Goal: Task Accomplishment & Management: Manage account settings

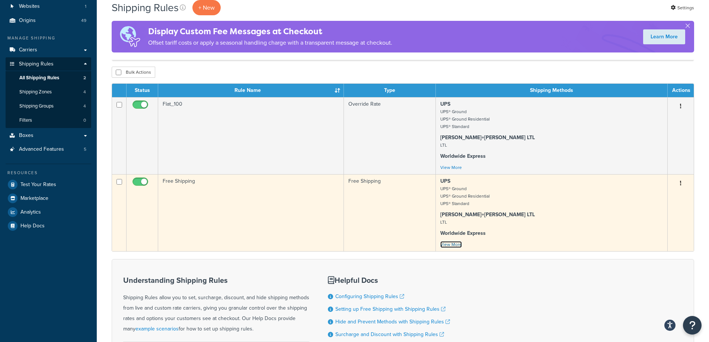
click at [451, 246] on link "View More" at bounding box center [451, 244] width 22 height 7
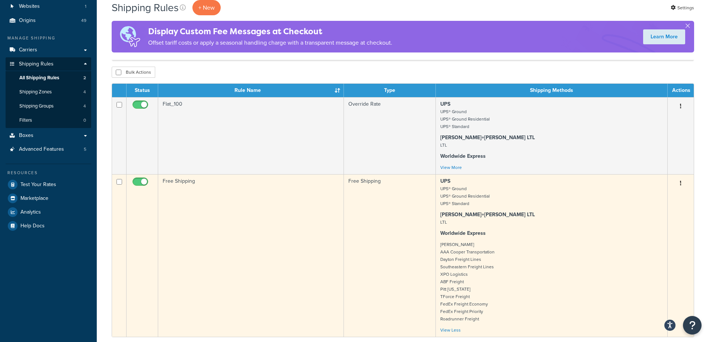
click at [270, 246] on td "Free Shipping" at bounding box center [251, 255] width 186 height 163
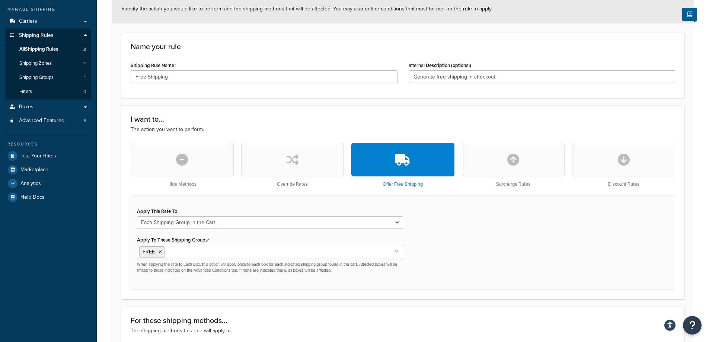
scroll to position [112, 0]
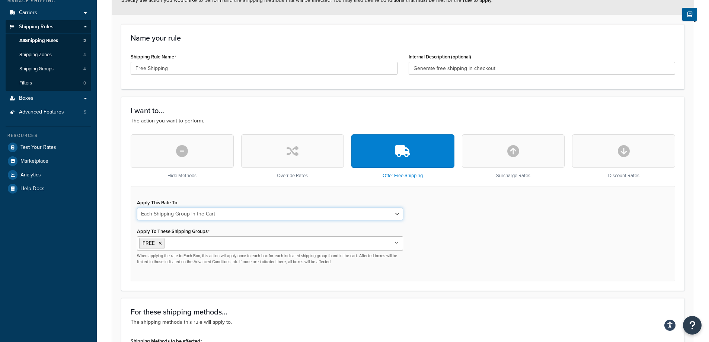
click at [240, 216] on select "Each Shipment in the Cart Each Origin in the Cart Each Shipping Group in the Ca…" at bounding box center [270, 214] width 266 height 13
drag, startPoint x: 414, startPoint y: 237, endPoint x: 418, endPoint y: 237, distance: 3.7
click at [415, 237] on div "Apply This Rate To Each Shipment in the Cart Each Origin in the Cart Each Shipp…" at bounding box center [403, 233] width 544 height 95
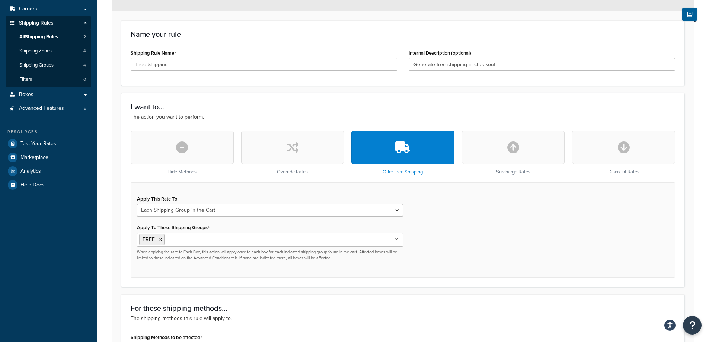
scroll to position [112, 0]
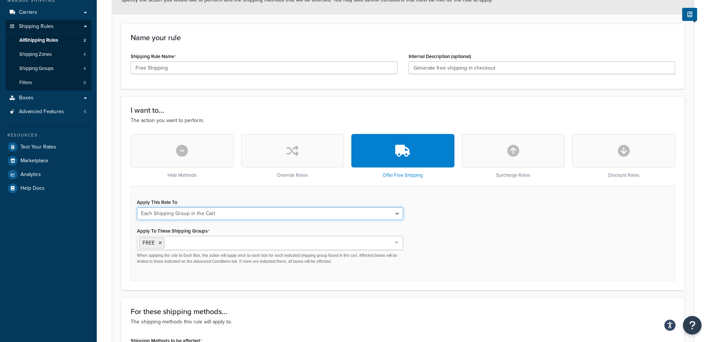
click at [296, 219] on select "Each Shipment in the Cart Each Origin in the Cart Each Shipping Group in the Ca…" at bounding box center [270, 213] width 266 height 13
select select "ITEM"
click at [137, 208] on select "Each Shipment in the Cart Each Origin in the Cart Each Shipping Group in the Ca…" at bounding box center [270, 213] width 266 height 13
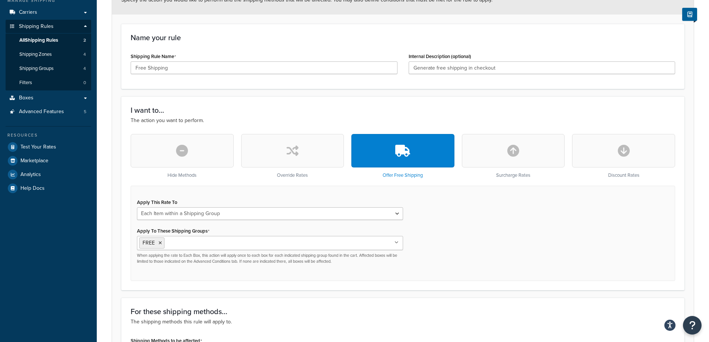
click at [478, 251] on div "Apply This Rate To Each Shipment in the Cart Each Origin in the Cart Each Shipp…" at bounding box center [403, 233] width 544 height 95
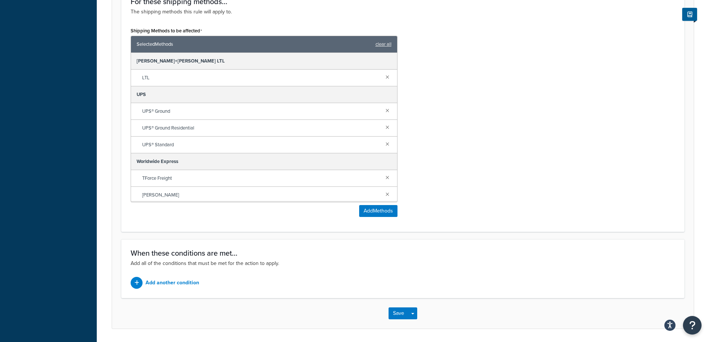
scroll to position [447, 0]
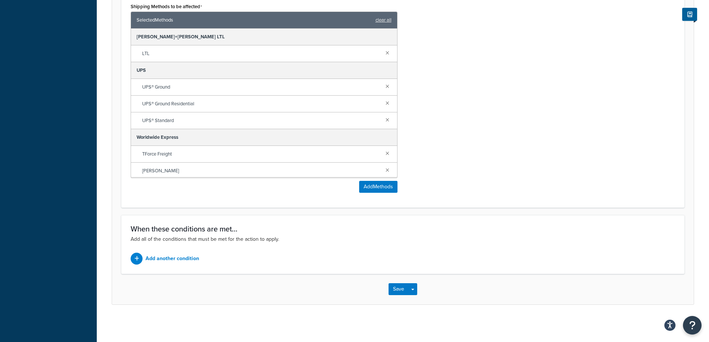
click at [393, 296] on div "Save Save Dropdown Save and Edit Save and Duplicate Save and Create New" at bounding box center [403, 289] width 582 height 31
click at [396, 292] on button "Save" at bounding box center [399, 289] width 20 height 12
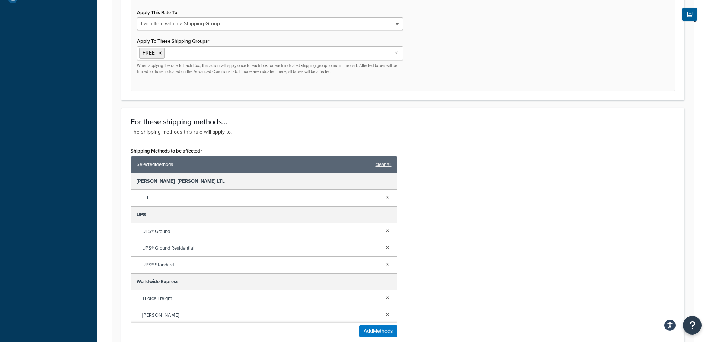
scroll to position [0, 0]
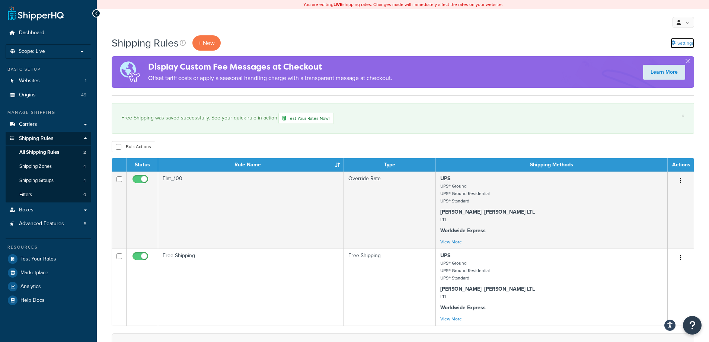
click at [671, 41] on icon at bounding box center [673, 43] width 5 height 5
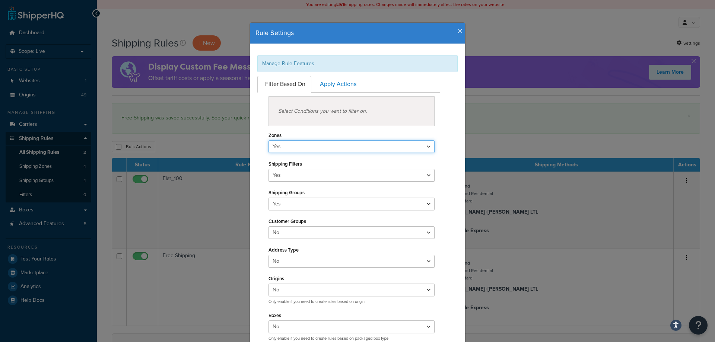
click at [326, 145] on select "Yes No" at bounding box center [351, 146] width 166 height 13
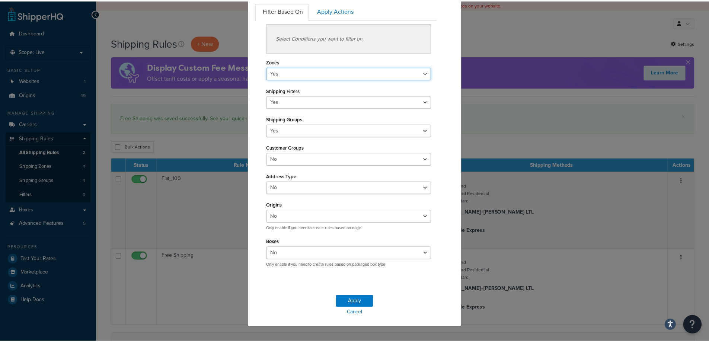
scroll to position [74, 0]
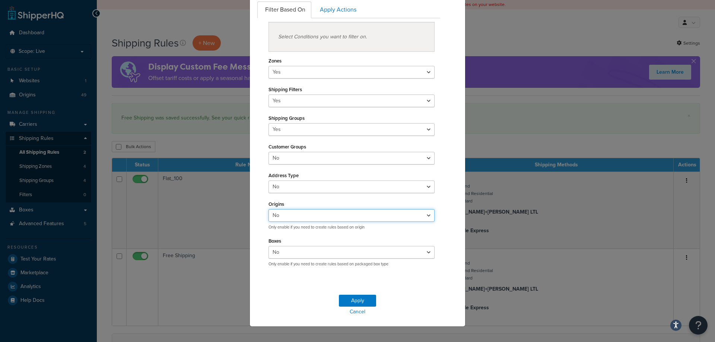
click at [313, 214] on select "Yes No" at bounding box center [351, 215] width 166 height 13
click at [325, 12] on link "Apply Actions" at bounding box center [337, 9] width 50 height 17
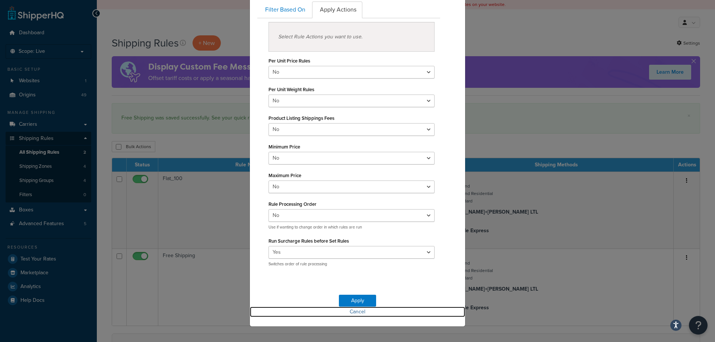
click at [349, 312] on link "Cancel" at bounding box center [357, 312] width 215 height 10
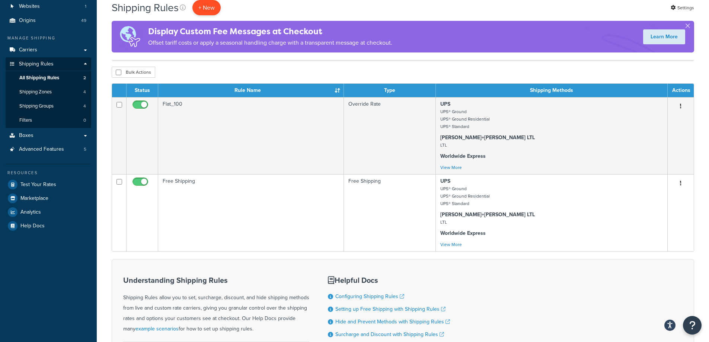
click at [204, 11] on p "+ New" at bounding box center [206, 7] width 28 height 15
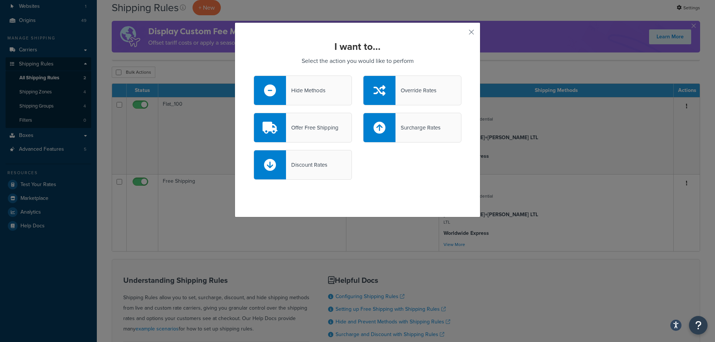
click at [440, 93] on div "Override Rates" at bounding box center [412, 91] width 98 height 30
click at [0, 0] on input "Override Rates" at bounding box center [0, 0] width 0 height 0
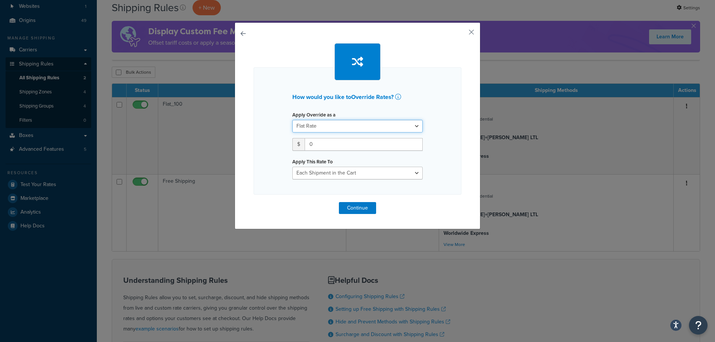
click at [401, 130] on select "Flat Rate Percentage Flat Rate & Percentage" at bounding box center [357, 126] width 130 height 13
click at [380, 173] on select "Each Shipment in the Cart Each Origin in the Cart Each Shipping Group in the Ca…" at bounding box center [357, 173] width 130 height 13
select select "ITEM"
click at [292, 167] on select "Each Shipment in the Cart Each Origin in the Cart Each Shipping Group in the Ca…" at bounding box center [357, 173] width 130 height 13
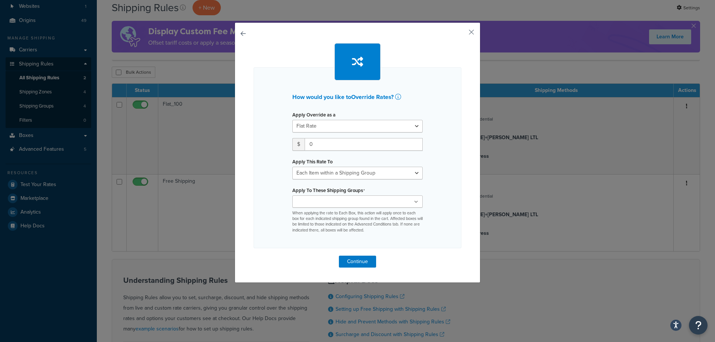
click at [360, 202] on ul at bounding box center [357, 201] width 130 height 12
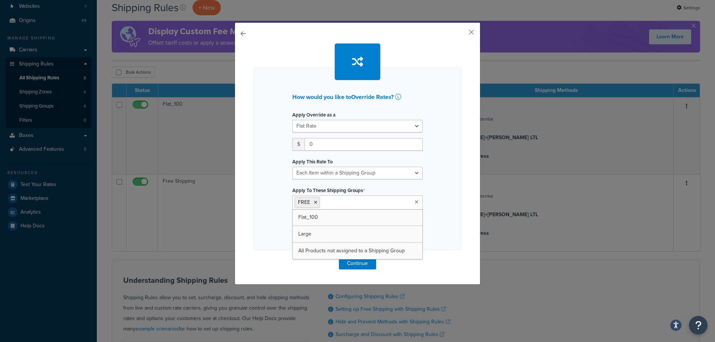
click at [431, 211] on div "How would you like to Override Rates ? Apply Override as a Flat Rate Percentage…" at bounding box center [357, 158] width 208 height 183
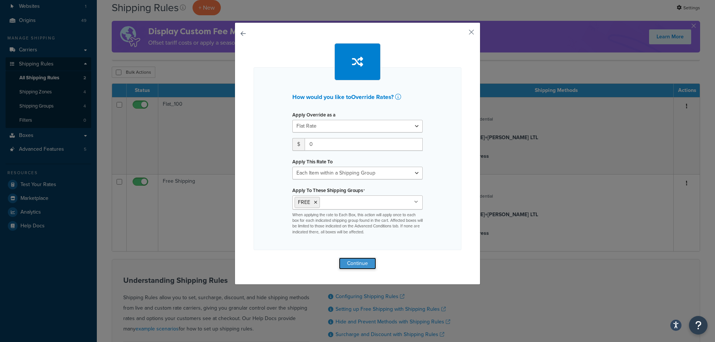
click at [362, 262] on button "Continue" at bounding box center [357, 264] width 37 height 12
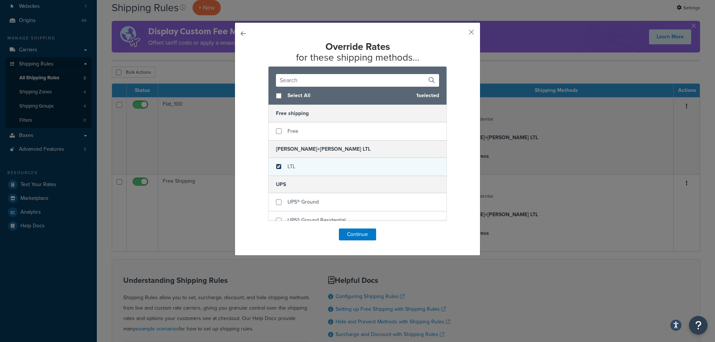
click at [278, 167] on input "checkbox" at bounding box center [279, 167] width 6 height 6
checkbox input "true"
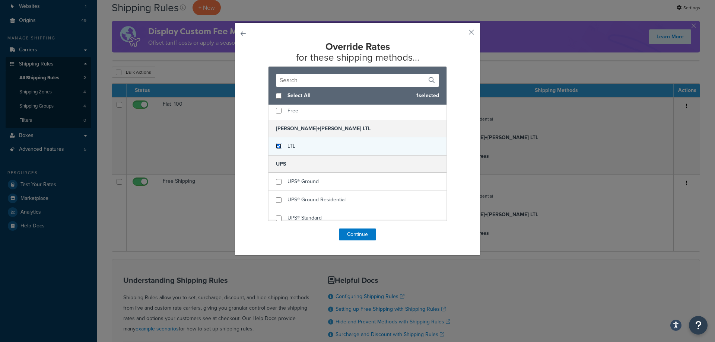
scroll to position [37, 0]
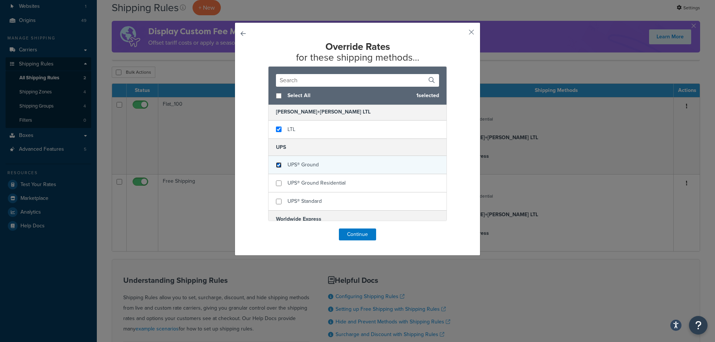
click at [278, 164] on input "checkbox" at bounding box center [279, 165] width 6 height 6
checkbox input "true"
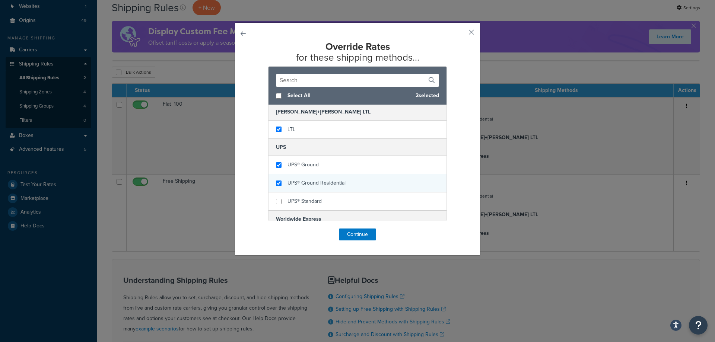
checkbox input "true"
click at [281, 180] on div "UPS® Ground Residential" at bounding box center [357, 183] width 178 height 18
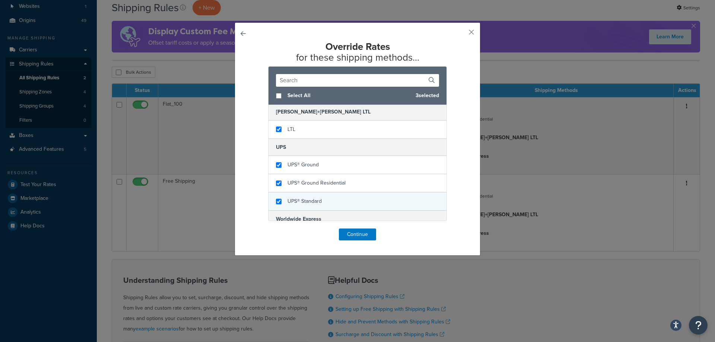
checkbox input "true"
click at [287, 200] on span "UPS® Standard" at bounding box center [304, 201] width 34 height 8
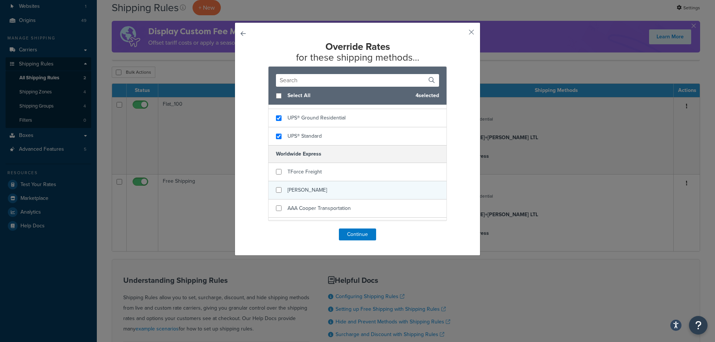
scroll to position [112, 0]
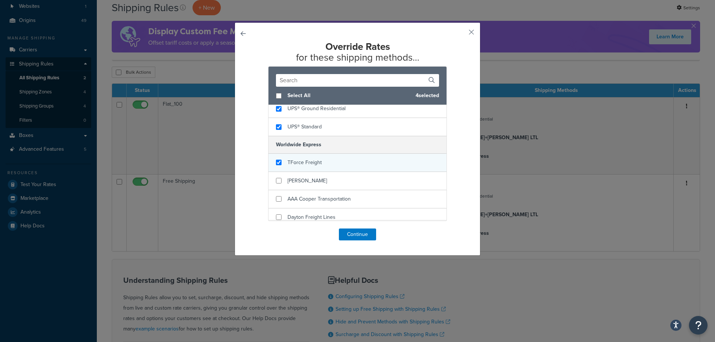
checkbox input "true"
click at [316, 167] on div "TForce Freight" at bounding box center [304, 162] width 34 height 10
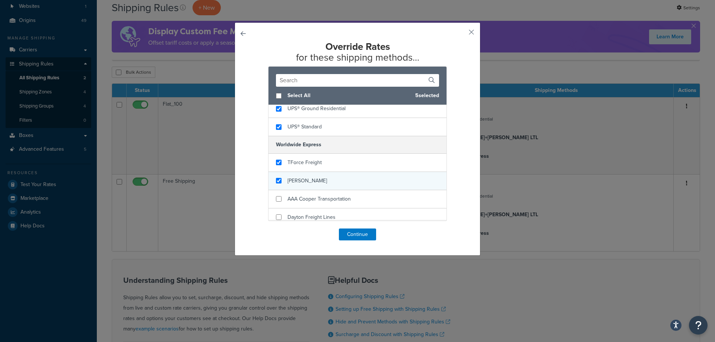
checkbox input "true"
drag, startPoint x: 314, startPoint y: 176, endPoint x: 313, endPoint y: 184, distance: 7.5
click at [314, 177] on div "[PERSON_NAME]" at bounding box center [357, 181] width 178 height 18
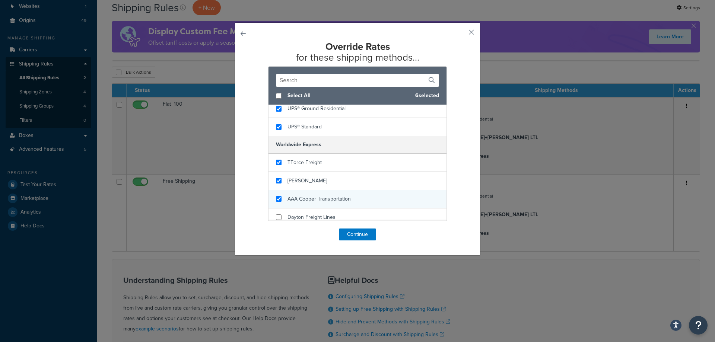
checkbox input "true"
click at [313, 195] on div "AAA Cooper Transportation" at bounding box center [318, 199] width 63 height 10
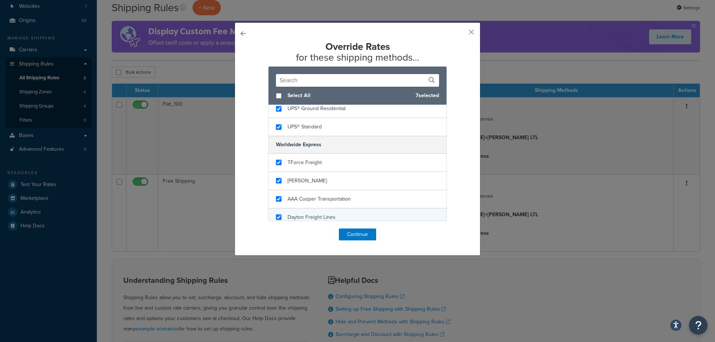
checkbox input "true"
click at [311, 210] on div "Dayton Freight Lines" at bounding box center [357, 217] width 178 height 18
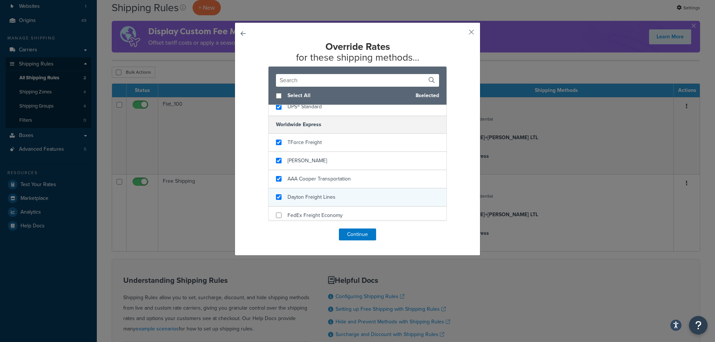
scroll to position [149, 0]
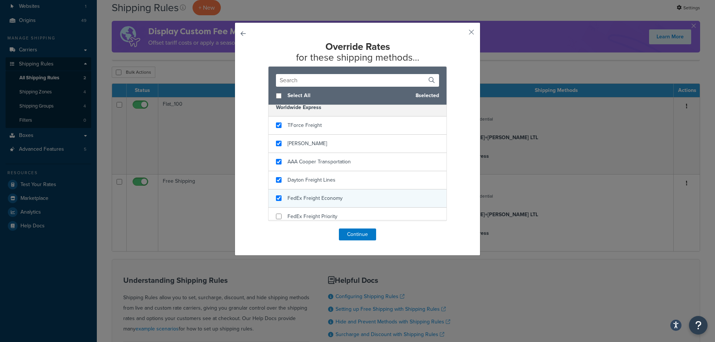
checkbox input "true"
click at [335, 193] on div "FedEx Freight Economy" at bounding box center [357, 198] width 178 height 18
checkbox input "true"
drag, startPoint x: 324, startPoint y: 210, endPoint x: 330, endPoint y: 206, distance: 7.5
click at [324, 211] on div "FedEx Freight Priority" at bounding box center [357, 217] width 178 height 18
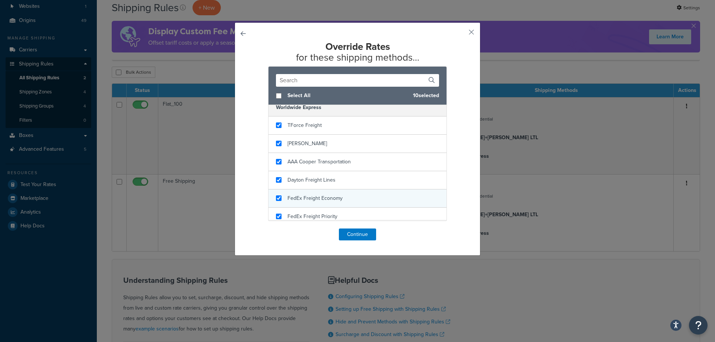
scroll to position [223, 0]
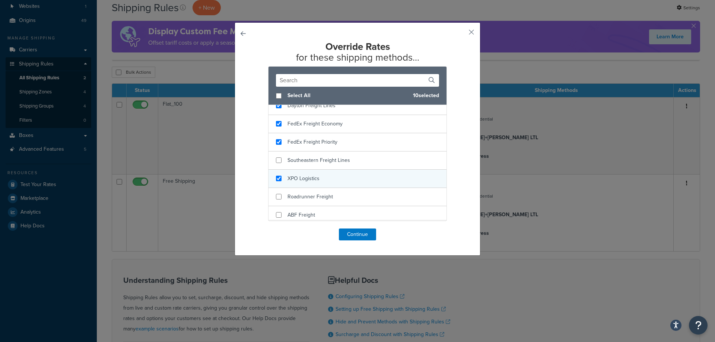
checkbox input "true"
click at [342, 177] on div "XPO Logistics" at bounding box center [357, 179] width 178 height 18
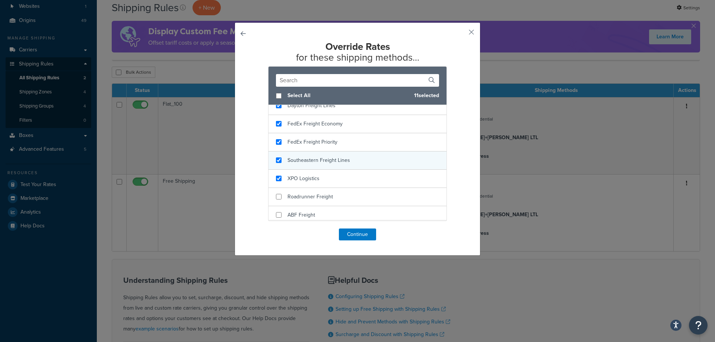
checkbox input "true"
click at [343, 162] on span "Southeastern Freight Lines" at bounding box center [318, 160] width 63 height 8
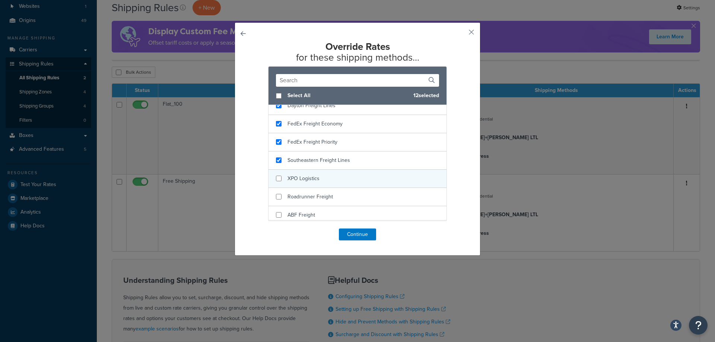
click at [343, 185] on div "XPO Logistics" at bounding box center [357, 179] width 178 height 18
checkbox input "true"
click at [339, 184] on div "XPO Logistics" at bounding box center [357, 179] width 178 height 18
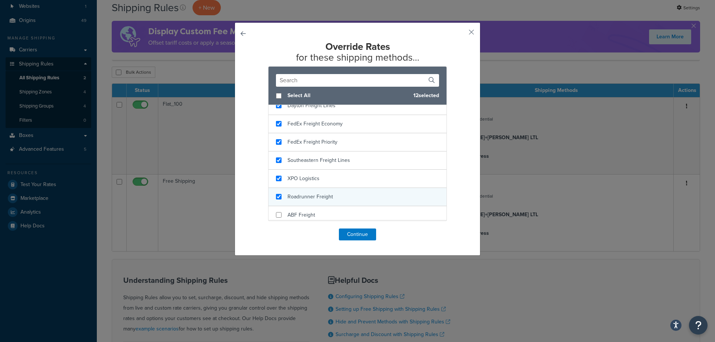
checkbox input "true"
click at [333, 198] on div "Roadrunner Freight" at bounding box center [357, 197] width 178 height 18
checkbox input "true"
click at [331, 211] on div "ABF Freight" at bounding box center [357, 215] width 178 height 18
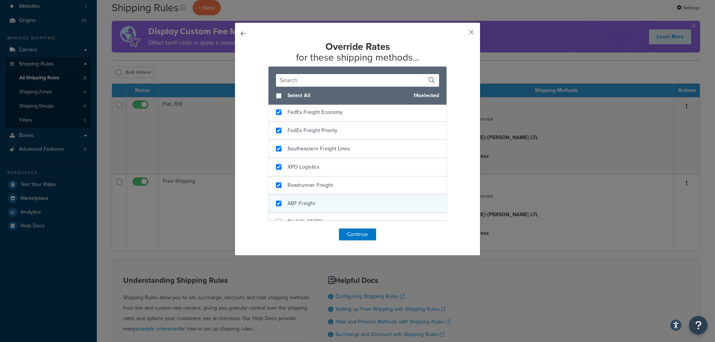
scroll to position [245, 0]
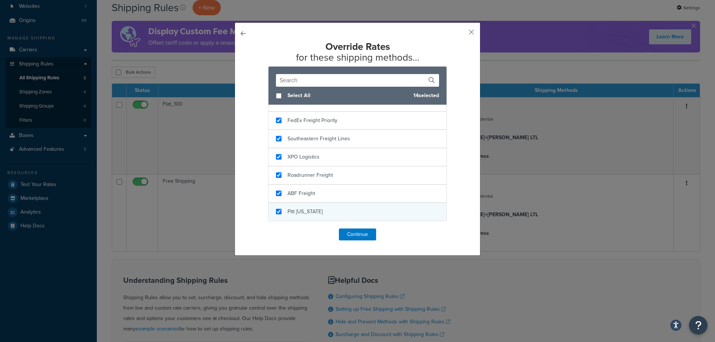
checkbox input "true"
drag, startPoint x: 340, startPoint y: 205, endPoint x: 339, endPoint y: 213, distance: 8.0
click at [340, 206] on div "Pitt [US_STATE]" at bounding box center [357, 212] width 178 height 18
click at [347, 237] on button "Continue" at bounding box center [357, 235] width 37 height 12
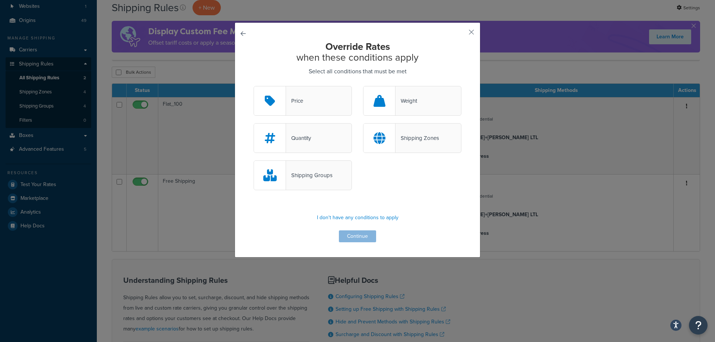
click at [310, 178] on div "Shipping Groups" at bounding box center [309, 175] width 47 height 10
click at [0, 0] on input "Shipping Groups" at bounding box center [0, 0] width 0 height 0
click at [348, 235] on button "Continue" at bounding box center [357, 236] width 37 height 12
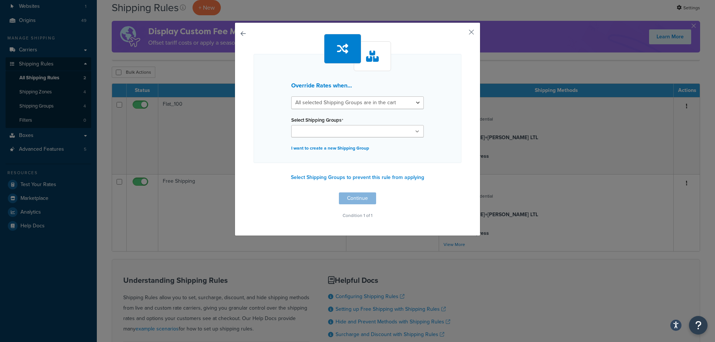
click at [342, 133] on input "Select Shipping Groups" at bounding box center [326, 132] width 66 height 8
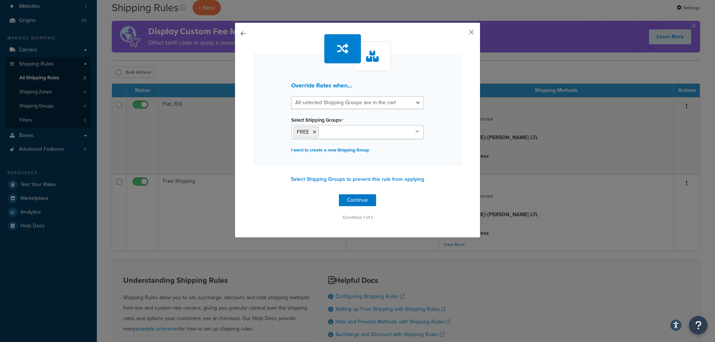
drag, startPoint x: 442, startPoint y: 199, endPoint x: 396, endPoint y: 199, distance: 46.5
click at [442, 199] on div "Override Rates when... All selected Shipping Groups are in the cart Any selecte…" at bounding box center [357, 128] width 208 height 189
click at [360, 197] on button "Continue" at bounding box center [357, 200] width 37 height 12
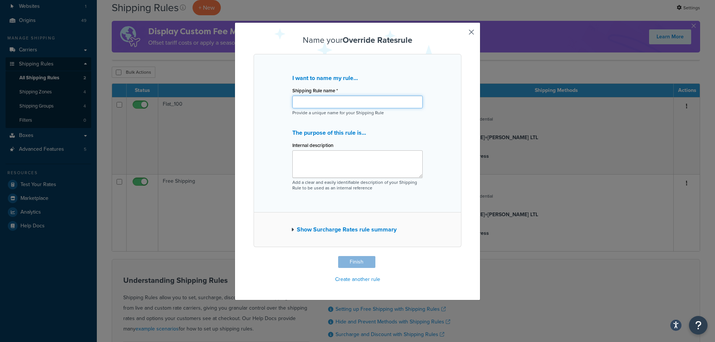
click at [341, 101] on input "Shipping Rule name *" at bounding box center [357, 102] width 130 height 13
click at [401, 106] on input "Shipping Rule name *" at bounding box center [357, 102] width 130 height 13
type input "Free Shipping_v2"
click at [352, 262] on button "Finish" at bounding box center [356, 262] width 37 height 12
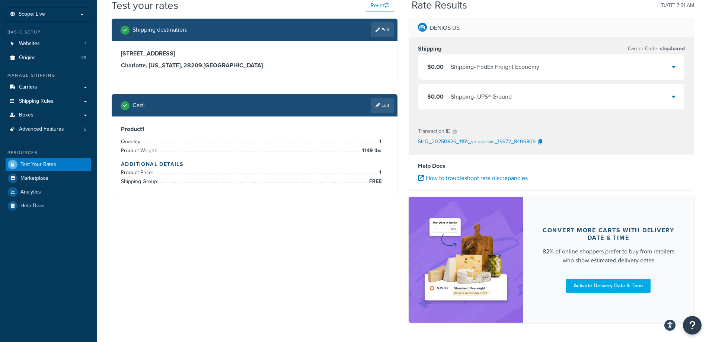
click at [364, 99] on div "Cart : Edit" at bounding box center [257, 105] width 273 height 15
drag, startPoint x: 373, startPoint y: 102, endPoint x: 368, endPoint y: 111, distance: 9.3
click at [373, 103] on link "Edit" at bounding box center [382, 105] width 23 height 15
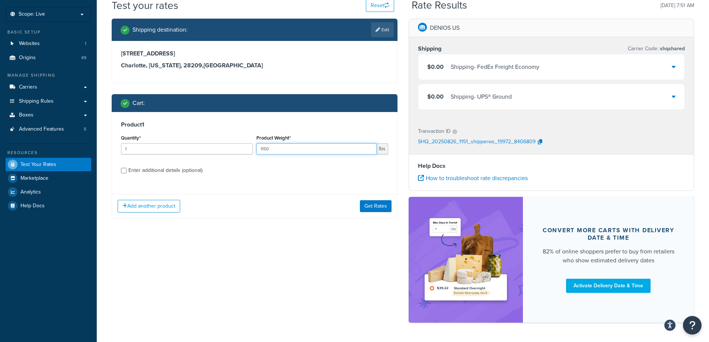
type input "1150"
click at [368, 145] on input "1150" at bounding box center [316, 148] width 120 height 11
click at [379, 207] on button "Get Rates" at bounding box center [376, 206] width 32 height 12
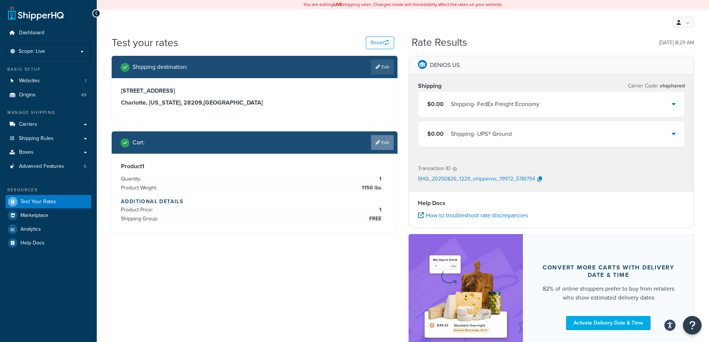
click at [379, 147] on link "Edit" at bounding box center [382, 142] width 23 height 15
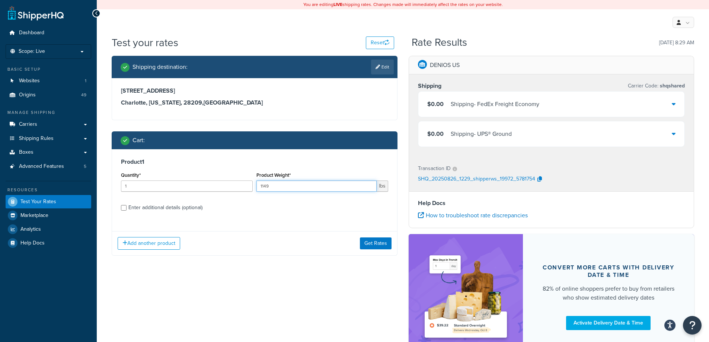
type input "1149"
click at [369, 188] on input "1149" at bounding box center [316, 185] width 120 height 11
click at [375, 240] on button "Get Rates" at bounding box center [376, 243] width 32 height 12
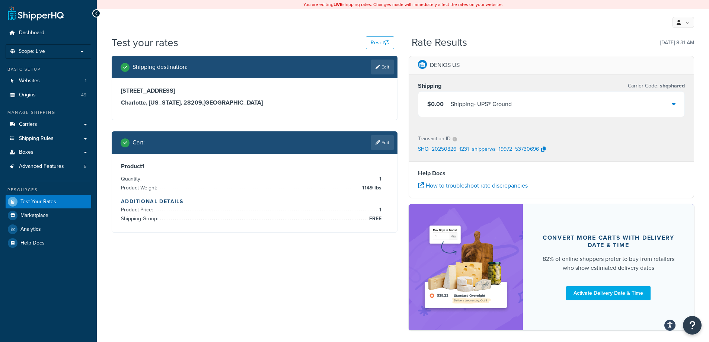
click at [164, 268] on div "Shipping destination : Edit 5610 Carnegie Blvd Charlotte, North Carolina, 28209…" at bounding box center [403, 197] width 594 height 282
click at [379, 139] on link "Edit" at bounding box center [382, 142] width 23 height 15
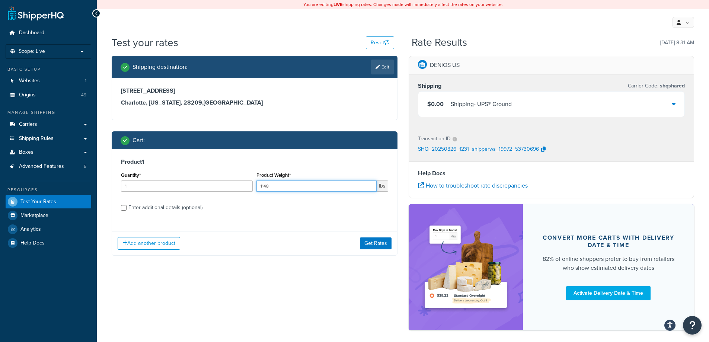
type input "1148"
click at [370, 186] on input "1148" at bounding box center [316, 185] width 120 height 11
click at [378, 242] on button "Get Rates" at bounding box center [376, 243] width 32 height 12
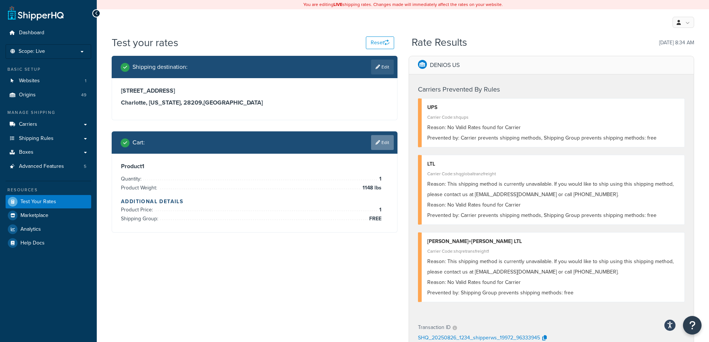
click at [380, 146] on link "Edit" at bounding box center [382, 142] width 23 height 15
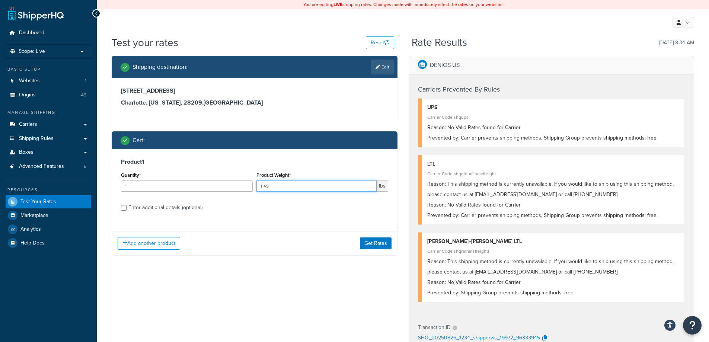
click at [369, 184] on input "1149" at bounding box center [316, 185] width 120 height 11
type input "1150"
click at [369, 184] on input "1150" at bounding box center [316, 185] width 120 height 11
click at [373, 247] on button "Get Rates" at bounding box center [376, 243] width 32 height 12
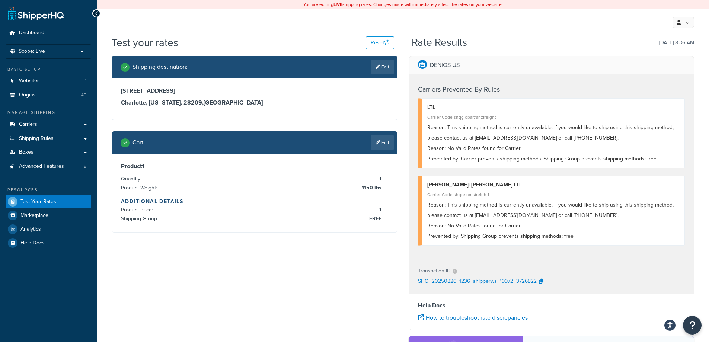
click at [381, 157] on div "Product 1 Quantity: 1 Product Weight: 1150 lbs Additional Details Product Price…" at bounding box center [254, 193] width 285 height 79
click at [385, 150] on div "Cart : Edit" at bounding box center [255, 142] width 286 height 22
click at [378, 141] on icon at bounding box center [378, 142] width 4 height 4
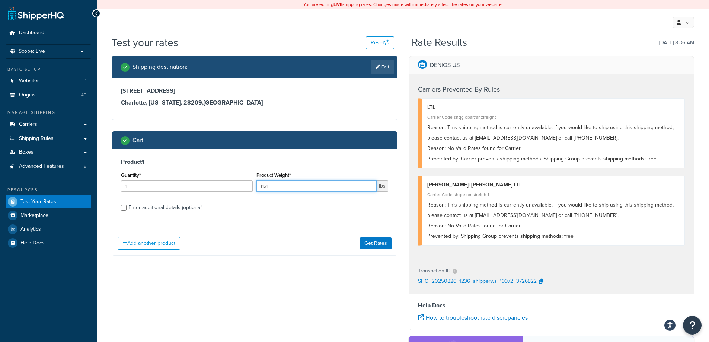
type input "1151"
click at [368, 184] on input "1151" at bounding box center [316, 185] width 120 height 11
click at [371, 240] on button "Get Rates" at bounding box center [376, 243] width 32 height 12
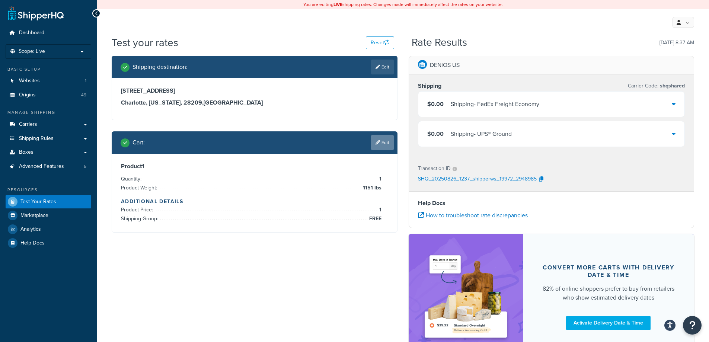
click at [392, 144] on link "Edit" at bounding box center [382, 142] width 23 height 15
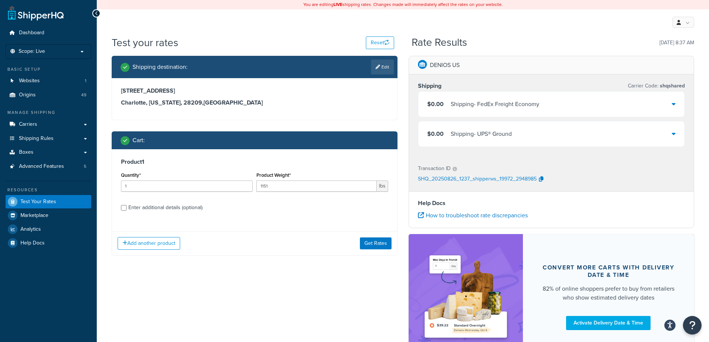
click at [175, 207] on div "Enter additional details (optional)" at bounding box center [165, 207] width 74 height 10
click at [182, 208] on div "Enter additional details (optional)" at bounding box center [165, 207] width 74 height 10
click at [127, 208] on input "Enter additional details (optional)" at bounding box center [124, 208] width 6 height 6
checkbox input "true"
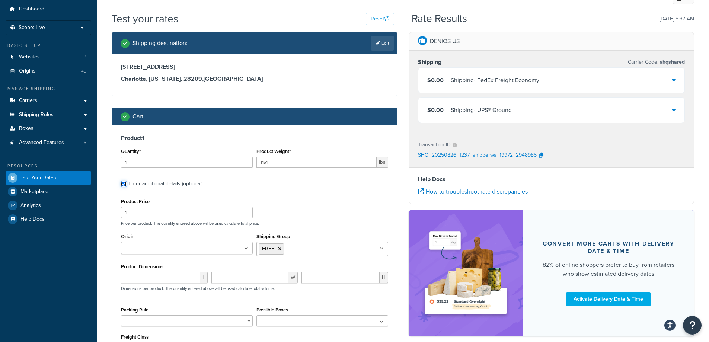
scroll to position [37, 0]
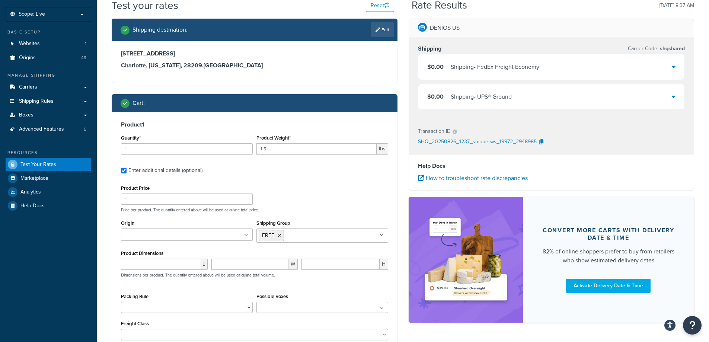
click at [280, 234] on icon at bounding box center [279, 235] width 3 height 4
click at [245, 238] on ul at bounding box center [187, 235] width 132 height 12
click at [229, 237] on ul at bounding box center [187, 235] width 132 height 12
click at [229, 238] on ul at bounding box center [187, 235] width 132 height 12
click at [152, 233] on input "Origin" at bounding box center [156, 235] width 66 height 8
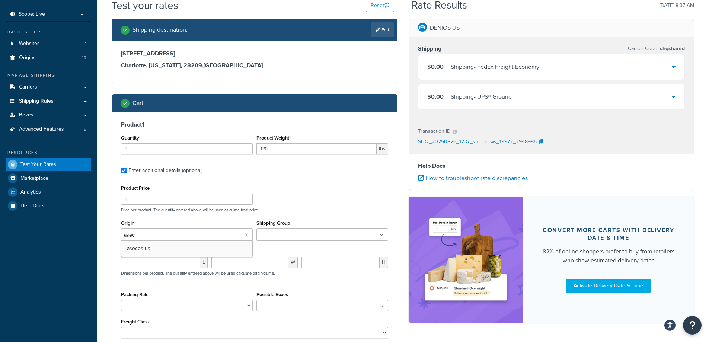
type input "aseco"
drag, startPoint x: 325, startPoint y: 181, endPoint x: 330, endPoint y: 178, distance: 6.2
click at [326, 181] on div "Product 1 Quantity* 1 Product Weight* 1151 lbs Enter additional details (option…" at bounding box center [254, 231] width 285 height 238
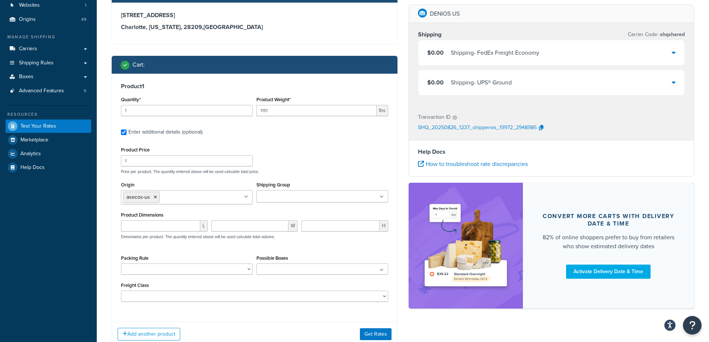
scroll to position [130, 0]
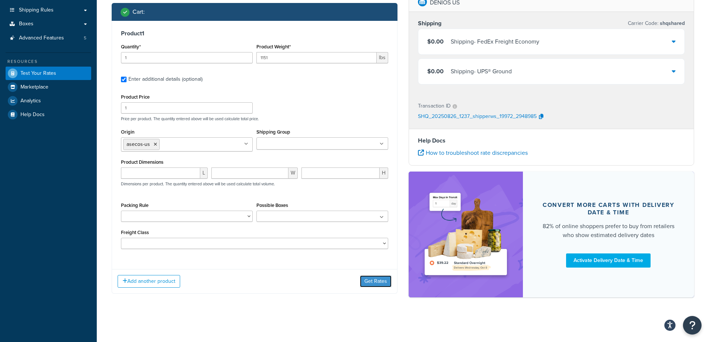
click at [368, 283] on button "Get Rates" at bounding box center [376, 281] width 32 height 12
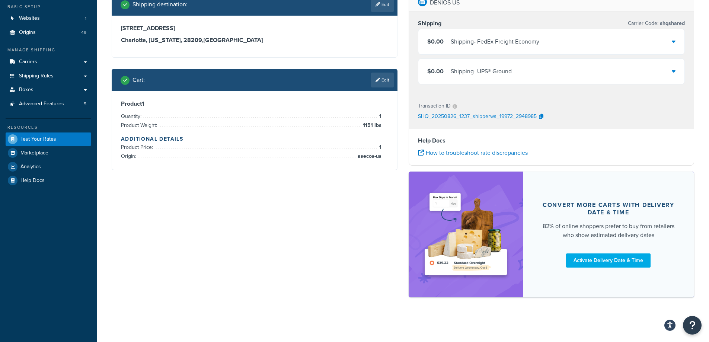
scroll to position [0, 0]
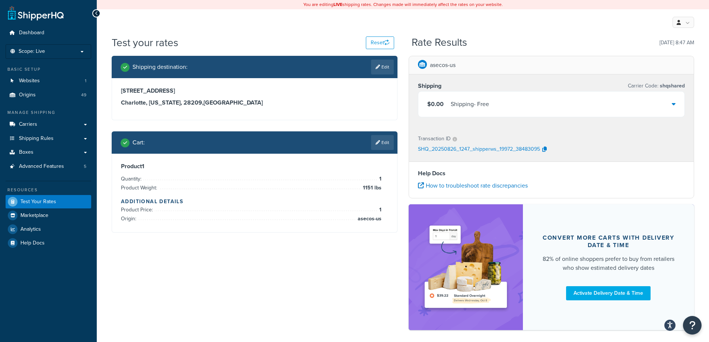
click at [673, 106] on icon at bounding box center [674, 104] width 4 height 6
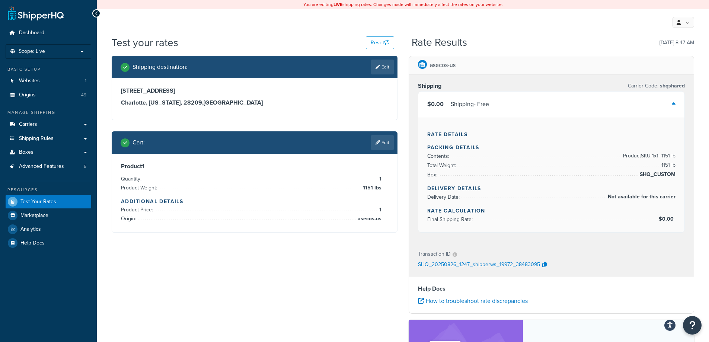
click at [672, 109] on div at bounding box center [674, 104] width 4 height 10
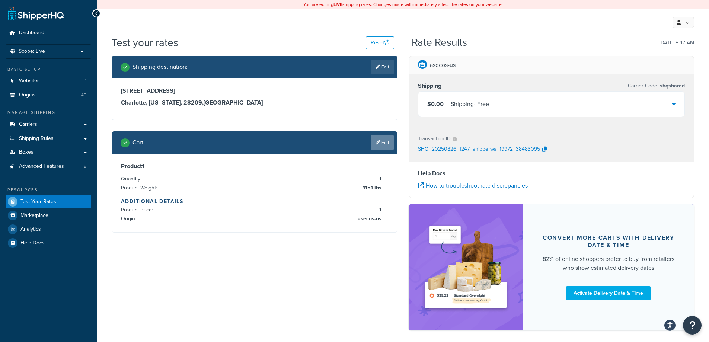
click at [386, 138] on link "Edit" at bounding box center [382, 142] width 23 height 15
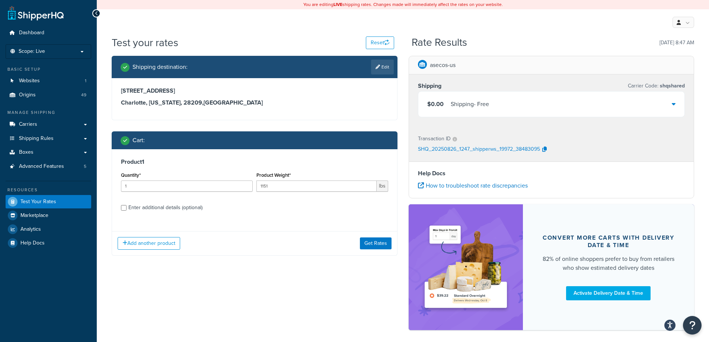
click at [185, 207] on div "Enter additional details (optional)" at bounding box center [165, 207] width 74 height 10
click at [127, 207] on input "Enter additional details (optional)" at bounding box center [124, 208] width 6 height 6
checkbox input "true"
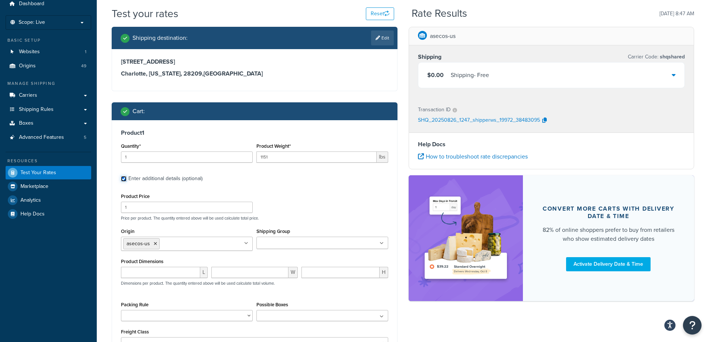
scroll to position [74, 0]
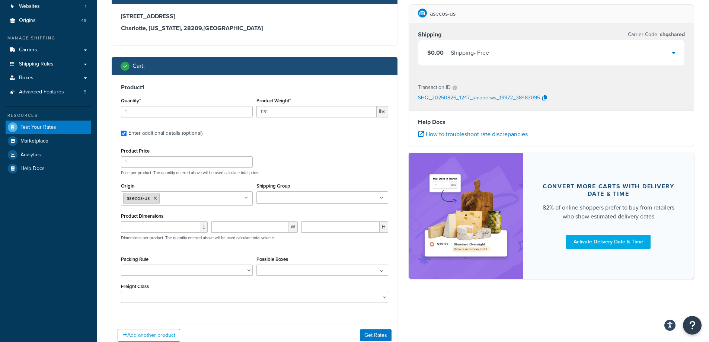
click at [154, 198] on icon at bounding box center [155, 198] width 3 height 4
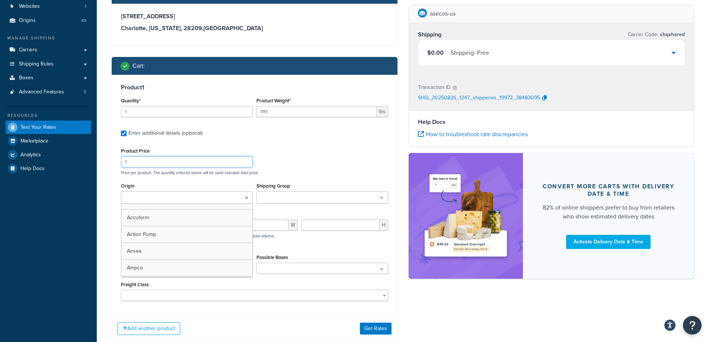
drag, startPoint x: 243, startPoint y: 166, endPoint x: 271, endPoint y: 170, distance: 27.5
click at [244, 166] on input "1" at bounding box center [187, 161] width 132 height 11
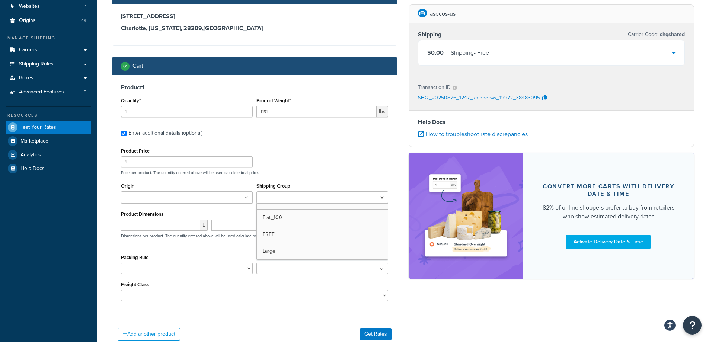
click at [294, 195] on input "Shipping Group" at bounding box center [292, 198] width 66 height 8
click at [309, 159] on div "Product Price 1 Price per product. The quantity entered above will be used calc…" at bounding box center [254, 160] width 271 height 29
click at [212, 228] on input "number" at bounding box center [249, 226] width 77 height 11
click at [189, 226] on input "number" at bounding box center [160, 226] width 79 height 11
type input "55"
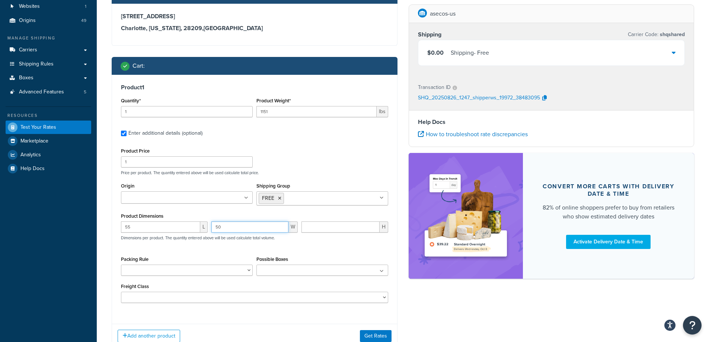
type input "50"
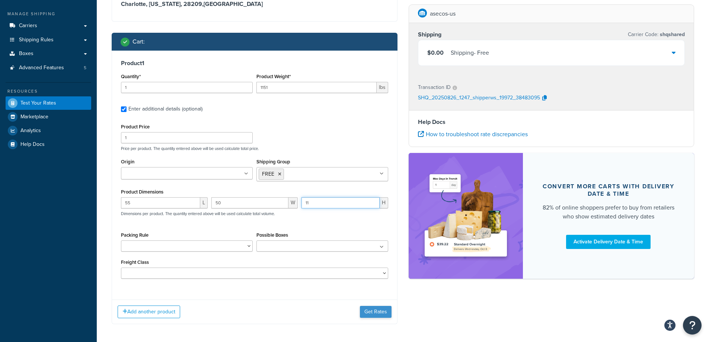
scroll to position [112, 0]
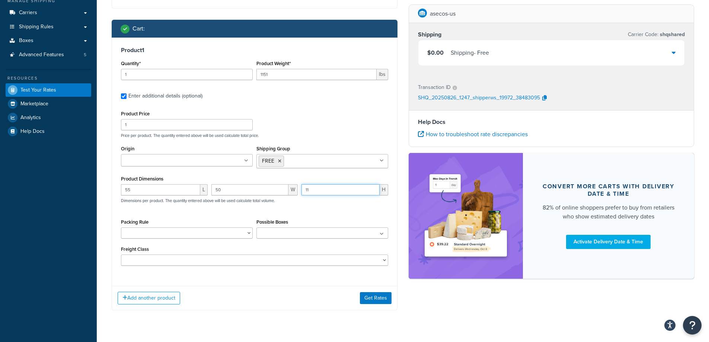
type input "11"
click at [386, 306] on div "Add another product Get Rates" at bounding box center [254, 298] width 285 height 24
click at [383, 300] on button "Get Rates" at bounding box center [376, 298] width 32 height 12
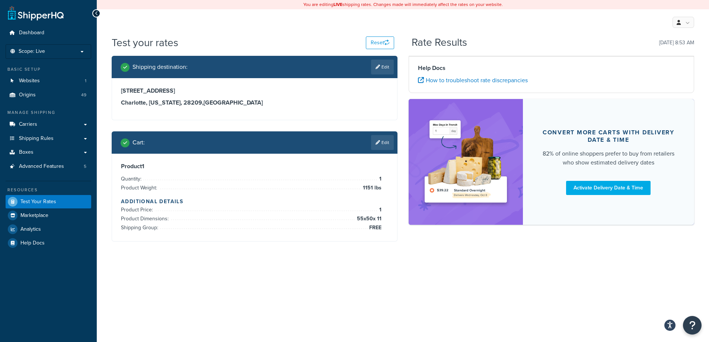
scroll to position [0, 0]
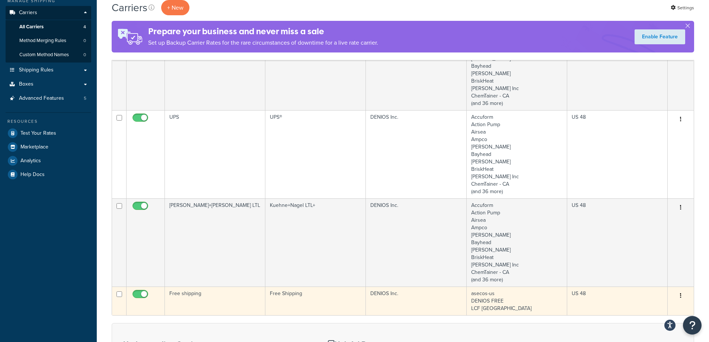
click at [188, 294] on td "Free shipping" at bounding box center [215, 301] width 100 height 29
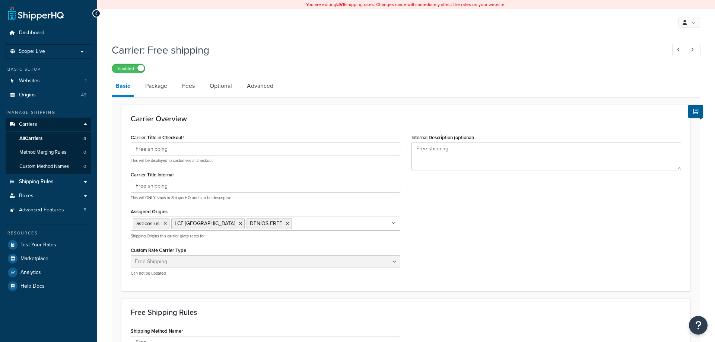
select select "free"
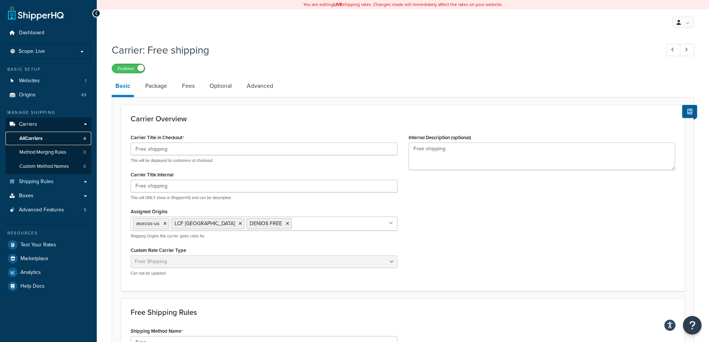
click at [41, 137] on span "All Carriers" at bounding box center [30, 138] width 23 height 6
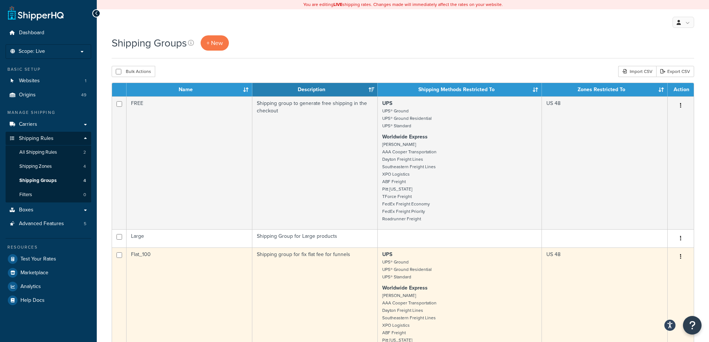
click at [175, 198] on td "FREE" at bounding box center [190, 162] width 126 height 133
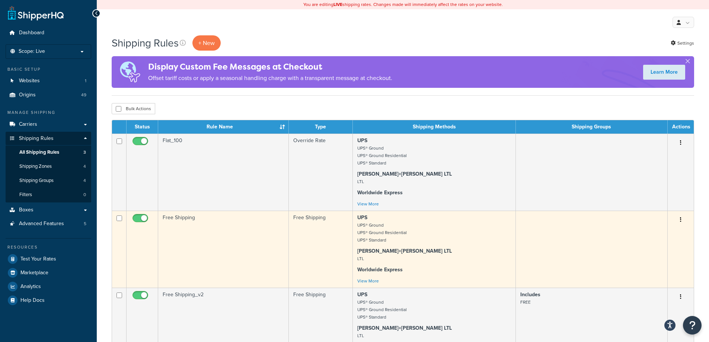
scroll to position [37, 0]
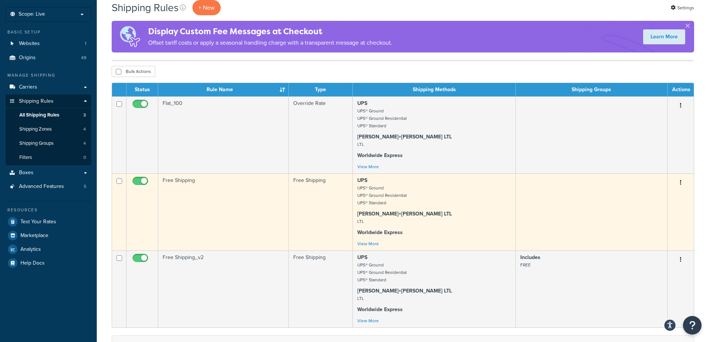
click at [144, 180] on input "checkbox" at bounding box center [141, 182] width 20 height 9
checkbox input "false"
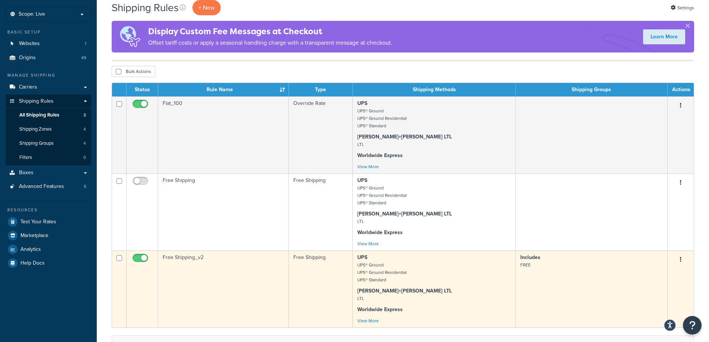
click at [230, 279] on td "Free Shipping_v2" at bounding box center [223, 288] width 131 height 77
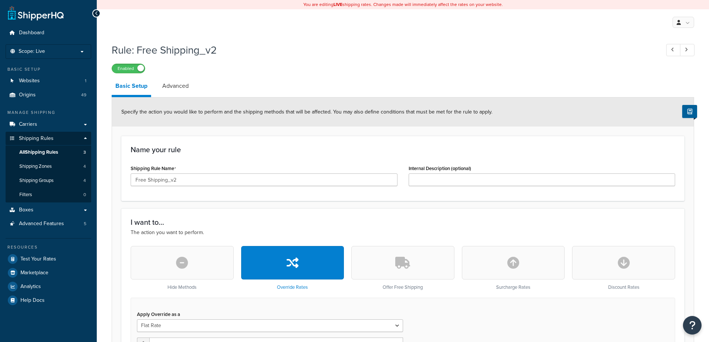
select select "ITEM"
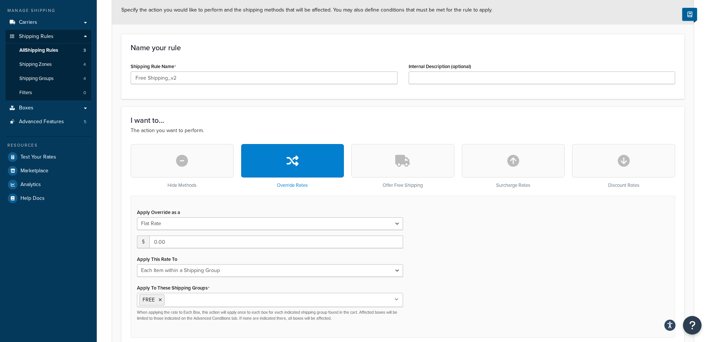
scroll to position [74, 0]
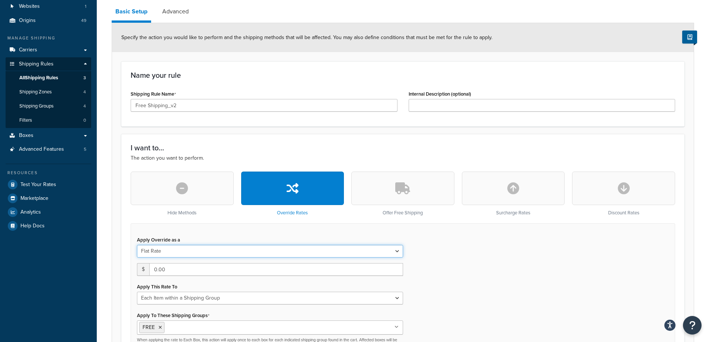
click at [364, 250] on select "Flat Rate Percentage Flat Rate & Percentage" at bounding box center [270, 251] width 266 height 13
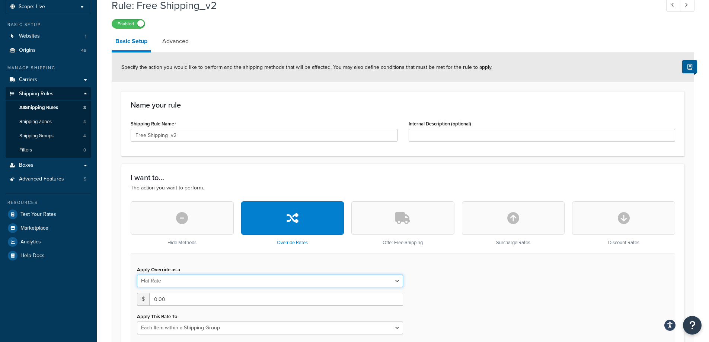
scroll to position [0, 0]
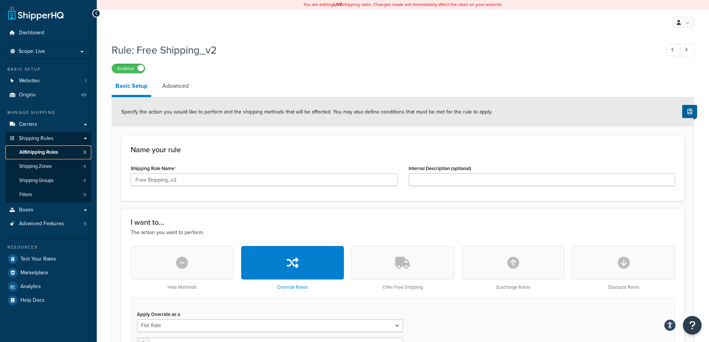
click at [48, 152] on span "All Shipping Rules" at bounding box center [38, 152] width 39 height 6
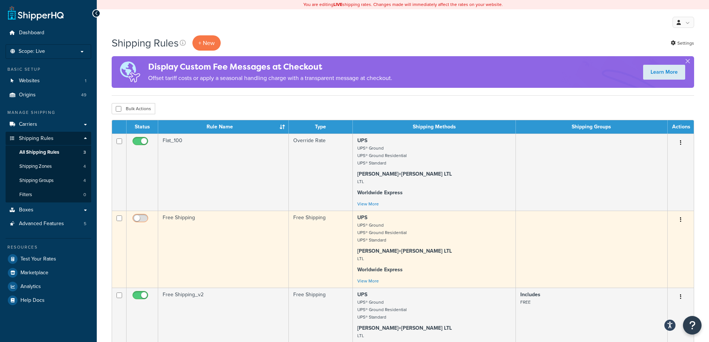
click at [141, 216] on input "checkbox" at bounding box center [141, 219] width 20 height 9
checkbox input "true"
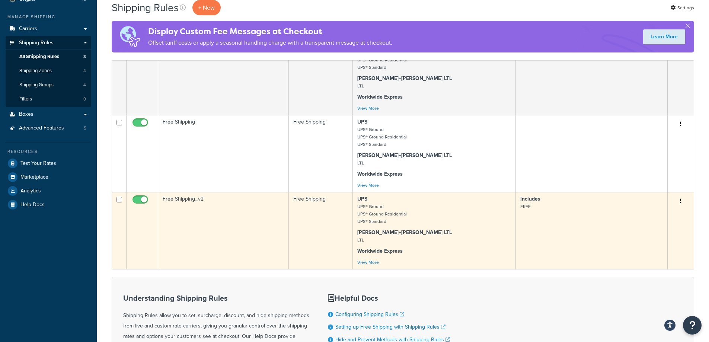
scroll to position [112, 0]
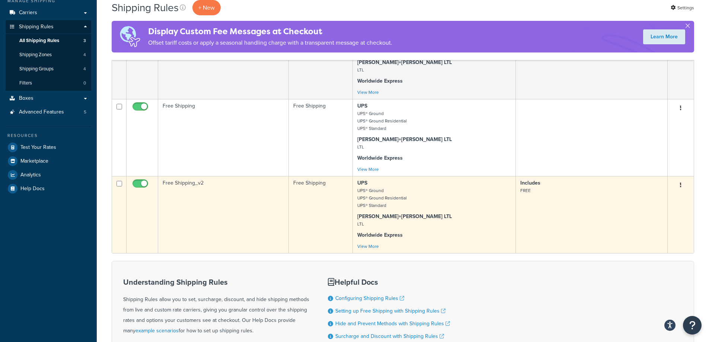
click at [137, 186] on input "checkbox" at bounding box center [141, 185] width 20 height 9
checkbox input "false"
click at [119, 183] on input "checkbox" at bounding box center [119, 184] width 6 height 6
checkbox input "true"
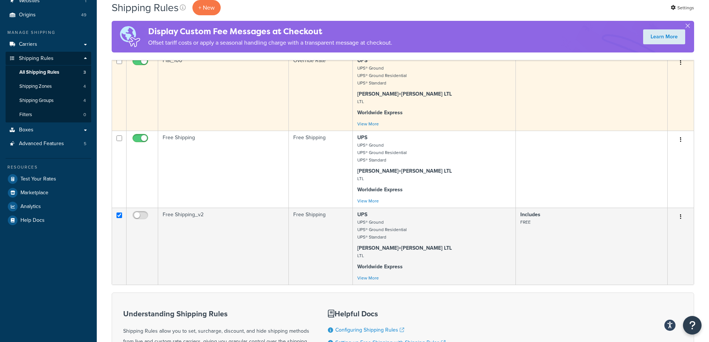
scroll to position [37, 0]
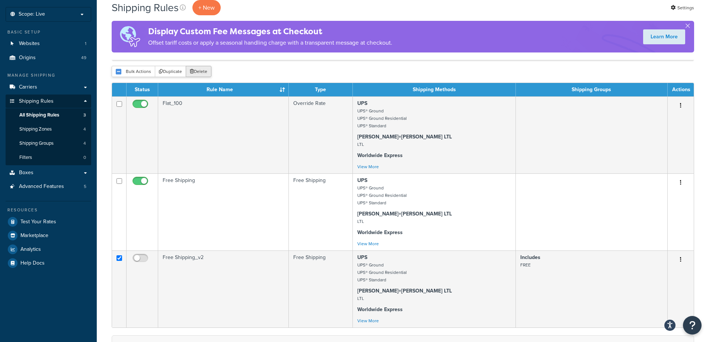
click at [202, 70] on button "Delete" at bounding box center [199, 71] width 26 height 11
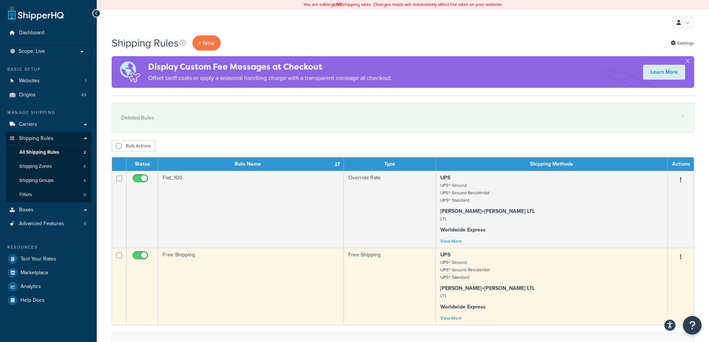
click at [218, 262] on td "Free Shipping" at bounding box center [251, 286] width 186 height 77
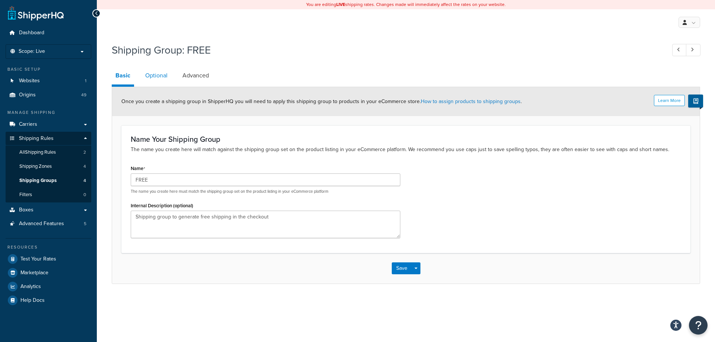
click at [163, 76] on link "Optional" at bounding box center [156, 76] width 30 height 18
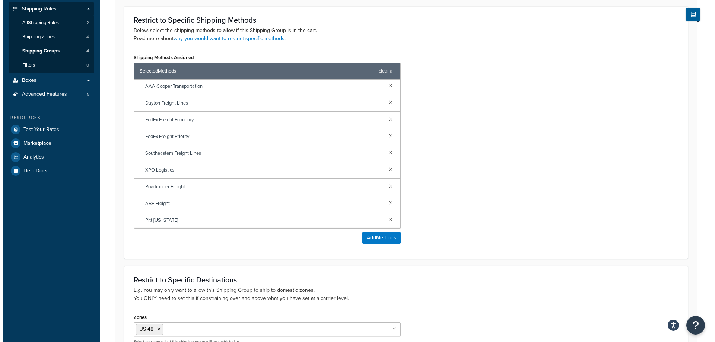
scroll to position [186, 0]
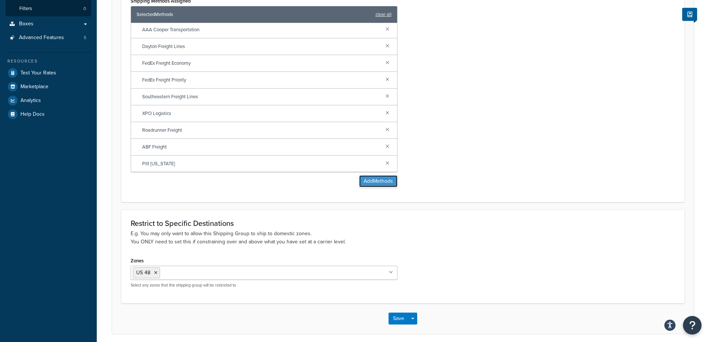
click at [367, 186] on button "Add Methods" at bounding box center [378, 181] width 38 height 12
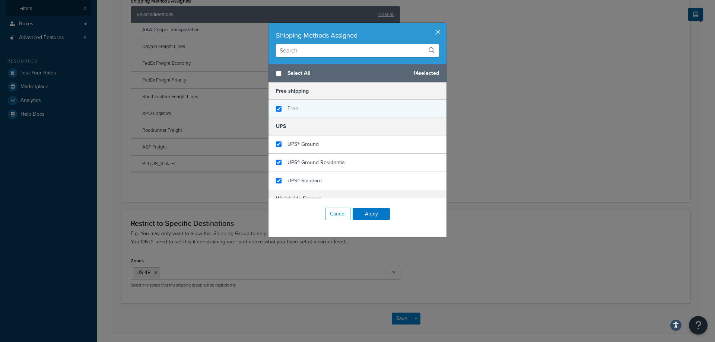
checkbox input "true"
click at [298, 110] on div "Free" at bounding box center [357, 109] width 178 height 18
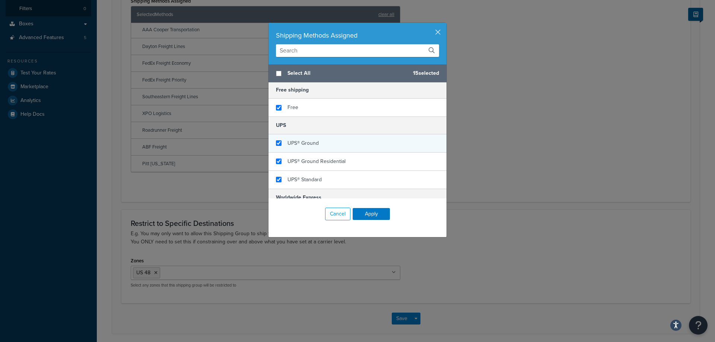
scroll to position [0, 0]
checkbox input "false"
click at [305, 146] on span "UPS® Ground" at bounding box center [302, 144] width 31 height 8
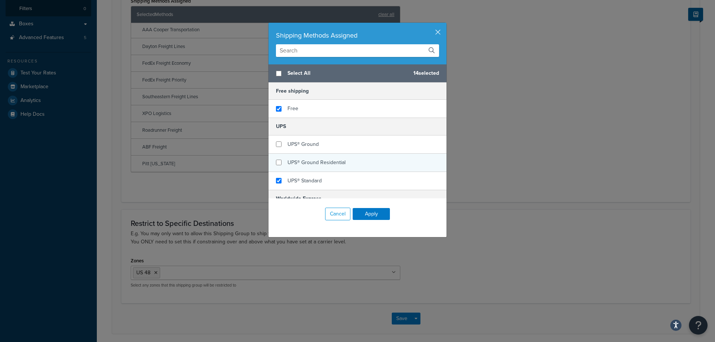
checkbox input "false"
click at [303, 157] on div "UPS® Ground Residential" at bounding box center [357, 163] width 178 height 18
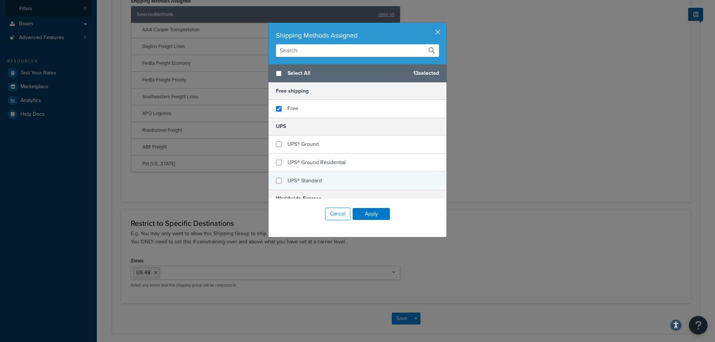
checkbox input "false"
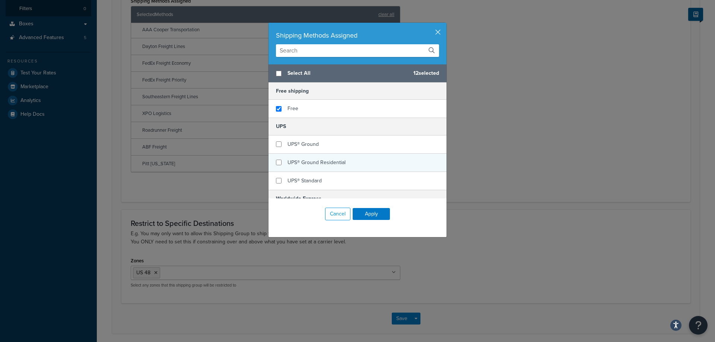
drag, startPoint x: 300, startPoint y: 176, endPoint x: 319, endPoint y: 170, distance: 19.9
click at [300, 176] on div "UPS® Standard" at bounding box center [304, 181] width 34 height 10
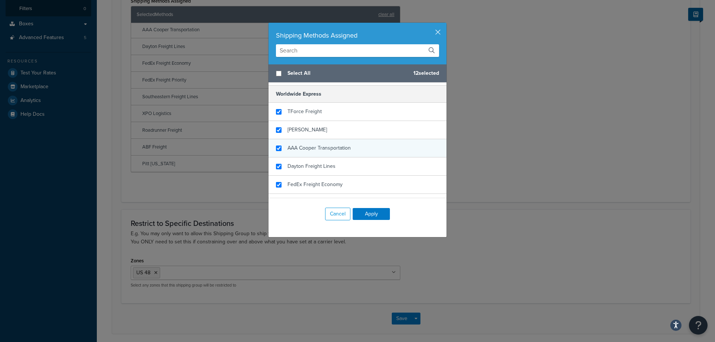
scroll to position [112, 0]
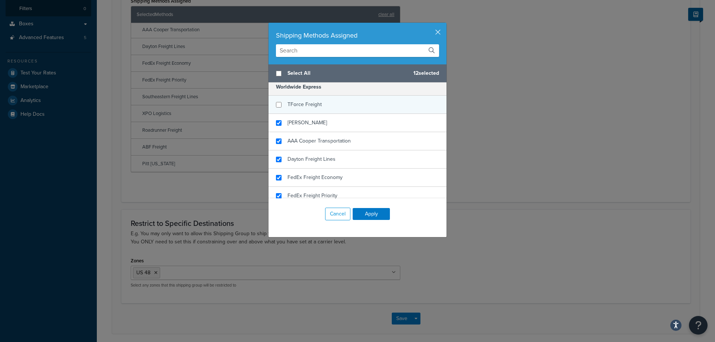
checkbox input "false"
click at [322, 109] on div "TForce Freight" at bounding box center [357, 105] width 178 height 18
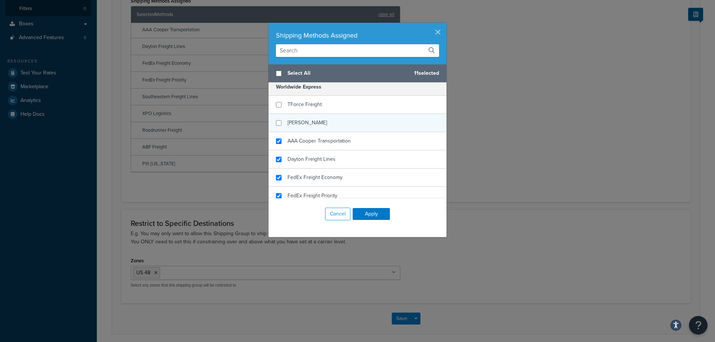
checkbox input "false"
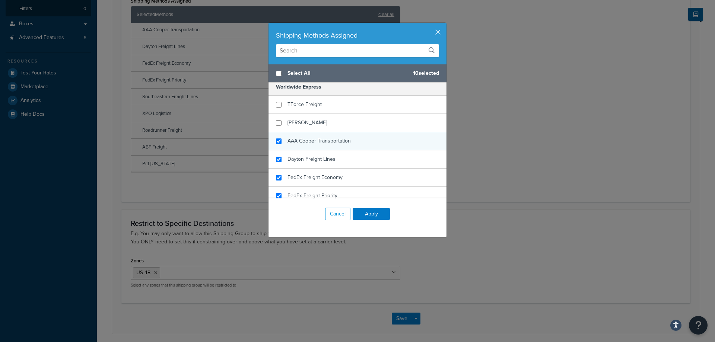
drag, startPoint x: 322, startPoint y: 121, endPoint x: 319, endPoint y: 136, distance: 15.8
click at [322, 121] on div "[PERSON_NAME]" at bounding box center [357, 123] width 178 height 18
checkbox input "false"
click at [319, 142] on span "AAA Cooper Transportation" at bounding box center [318, 141] width 63 height 8
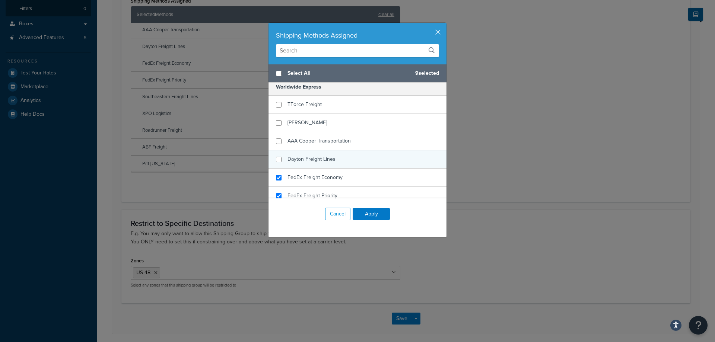
checkbox input "false"
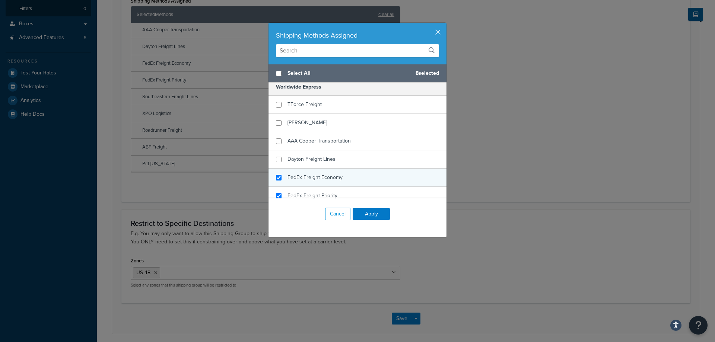
drag, startPoint x: 319, startPoint y: 156, endPoint x: 314, endPoint y: 175, distance: 20.2
click at [319, 156] on span "Dayton Freight Lines" at bounding box center [311, 159] width 48 height 8
checkbox input "false"
click at [313, 180] on span "FedEx Freight Economy" at bounding box center [314, 177] width 55 height 8
checkbox input "false"
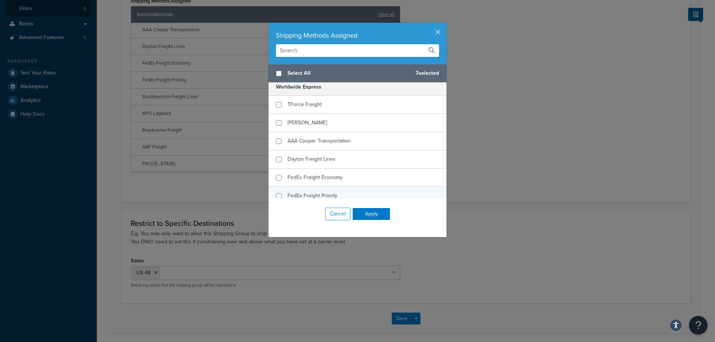
click at [308, 192] on span "FedEx Freight Priority" at bounding box center [312, 196] width 50 height 8
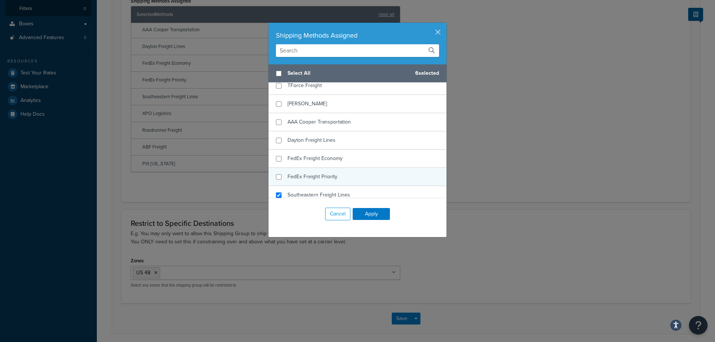
scroll to position [149, 0]
checkbox input "false"
click at [327, 175] on span "Southeastern Freight Lines" at bounding box center [318, 177] width 63 height 8
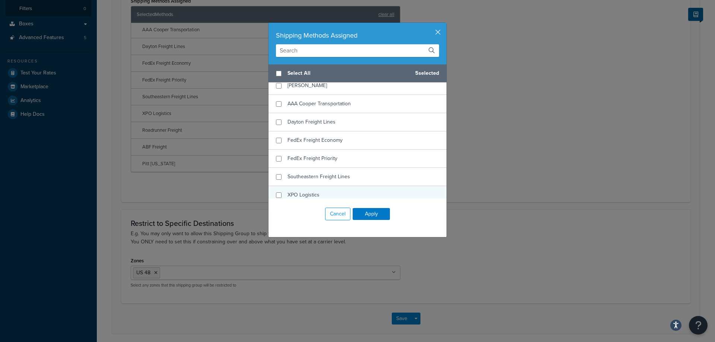
checkbox input "false"
click at [320, 192] on div "XPO Logistics" at bounding box center [357, 195] width 178 height 18
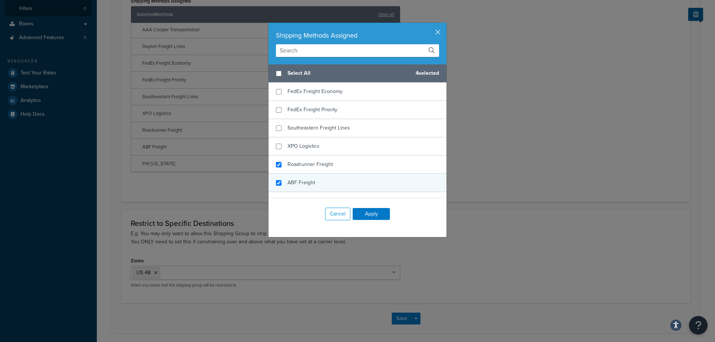
scroll to position [209, 0]
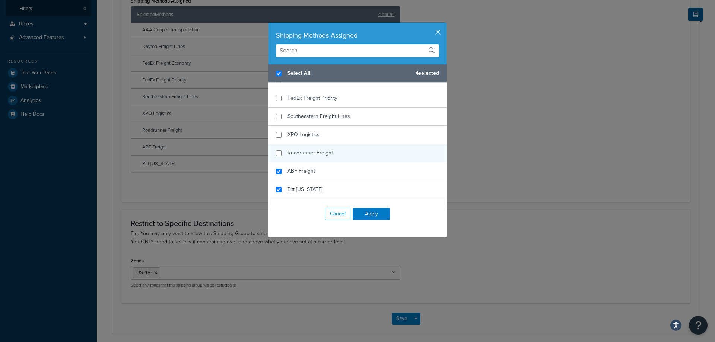
checkbox input "true"
checkbox input "false"
click at [333, 158] on div "Roadrunner Freight" at bounding box center [357, 153] width 178 height 18
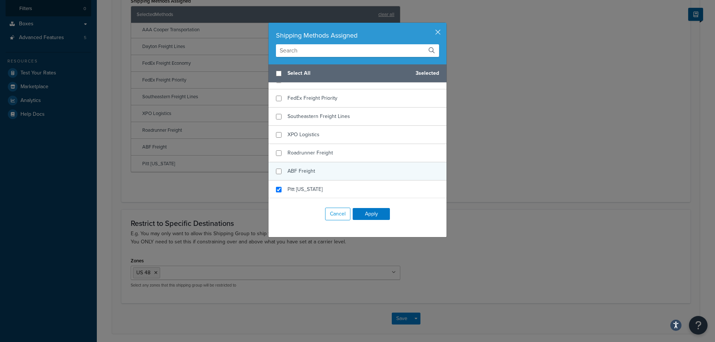
checkbox input "false"
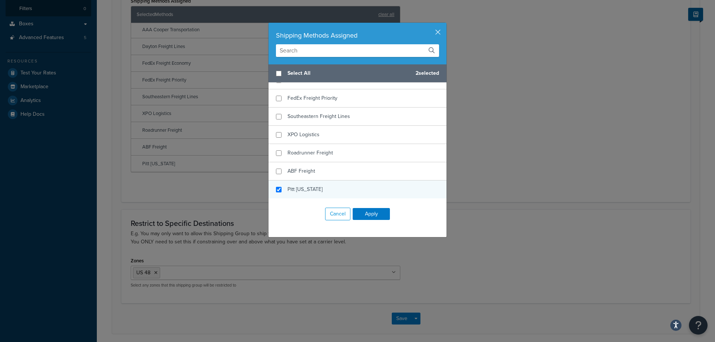
drag, startPoint x: 330, startPoint y: 166, endPoint x: 328, endPoint y: 186, distance: 20.2
click at [330, 166] on div "ABF Freight" at bounding box center [357, 171] width 178 height 18
checkbox input "false"
click at [328, 186] on div "Pitt [US_STATE]" at bounding box center [357, 189] width 178 height 18
click at [359, 209] on button "Apply" at bounding box center [370, 214] width 37 height 12
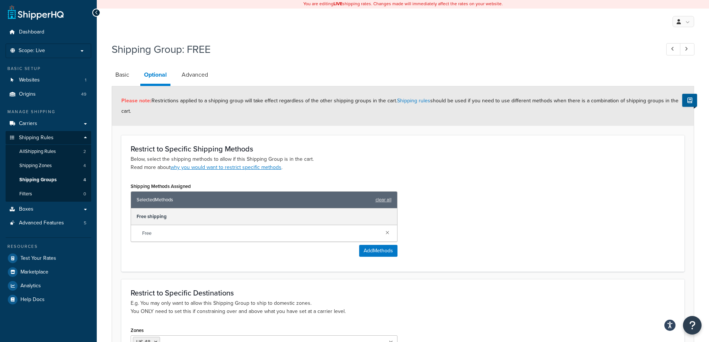
scroll to position [0, 0]
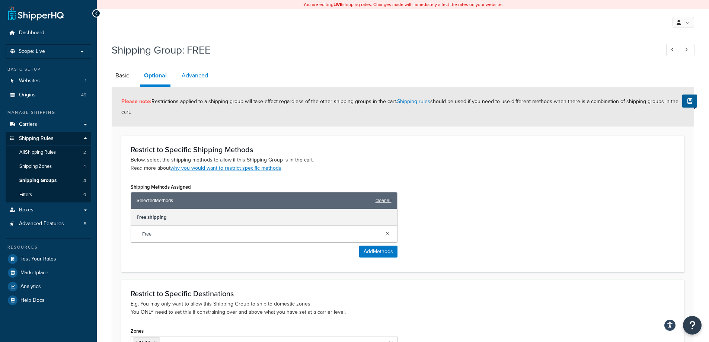
click at [181, 77] on link "Advanced" at bounding box center [195, 76] width 34 height 18
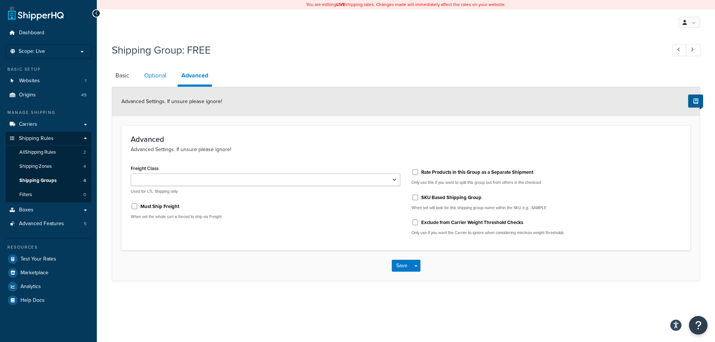
click at [163, 77] on link "Optional" at bounding box center [155, 76] width 30 height 18
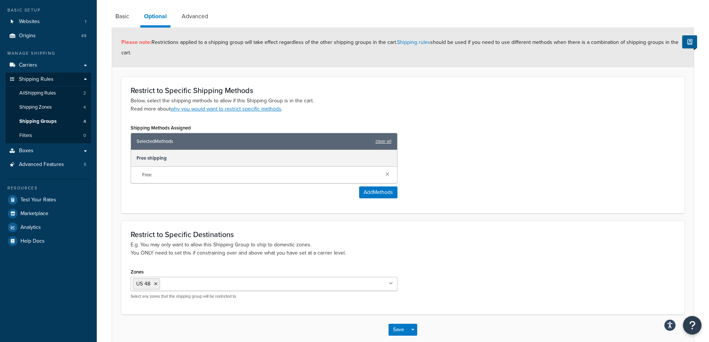
scroll to position [100, 0]
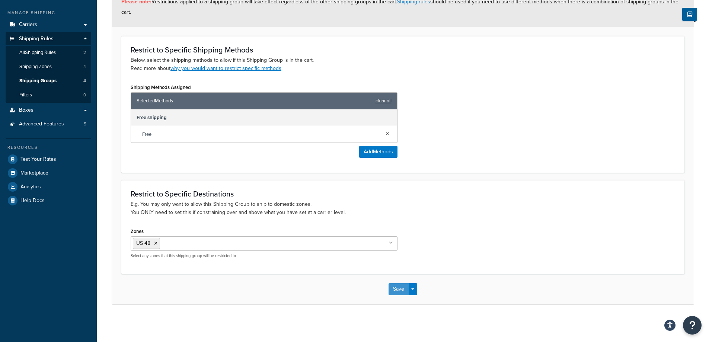
click at [397, 287] on button "Save" at bounding box center [399, 289] width 20 height 12
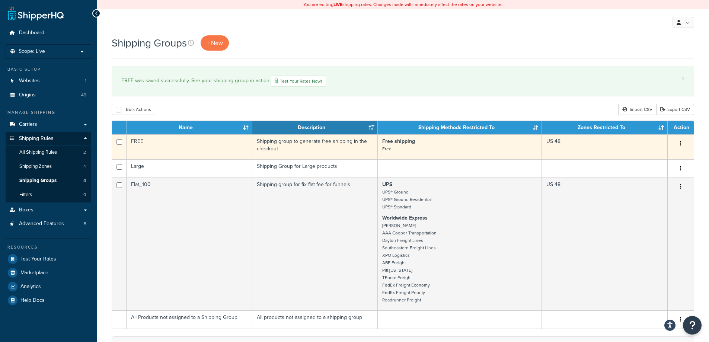
click at [182, 153] on td "FREE" at bounding box center [190, 146] width 126 height 25
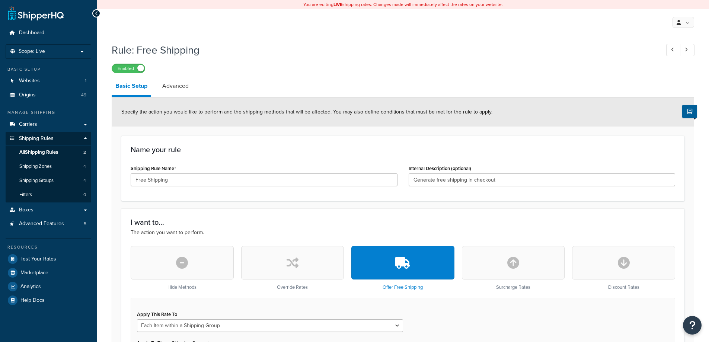
select select "ITEM"
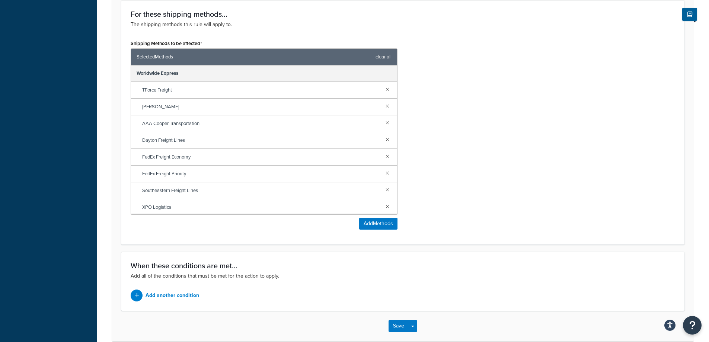
scroll to position [152, 0]
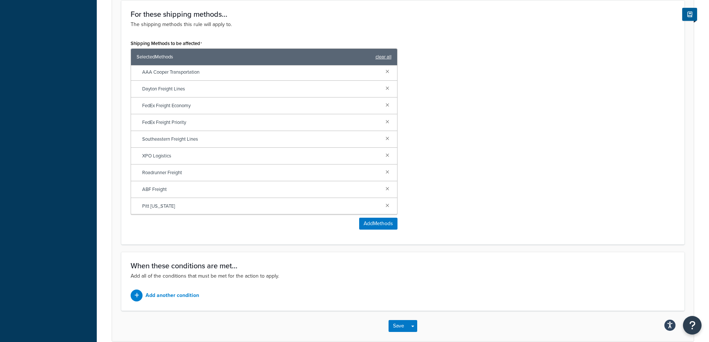
click at [378, 52] on div "Selected Methods clear all" at bounding box center [264, 57] width 266 height 17
click at [379, 54] on link "clear all" at bounding box center [384, 57] width 16 height 10
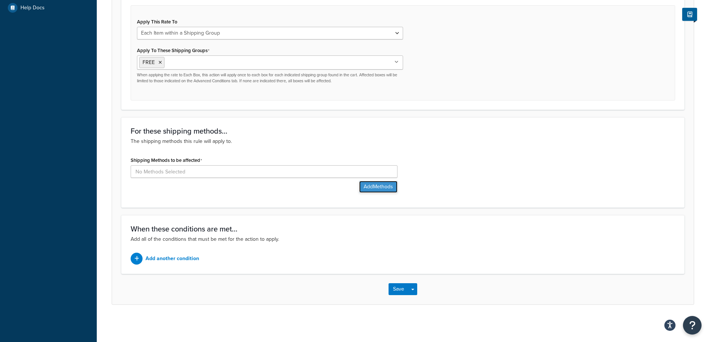
click at [368, 185] on button "Add Methods" at bounding box center [378, 187] width 38 height 12
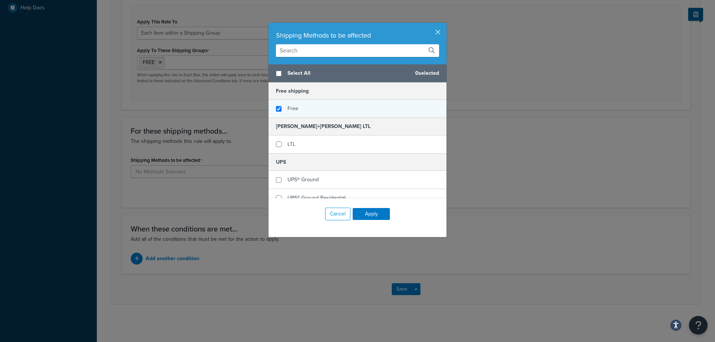
checkbox input "true"
click at [300, 108] on div "Free" at bounding box center [357, 109] width 178 height 18
click at [359, 216] on button "Apply" at bounding box center [370, 214] width 37 height 12
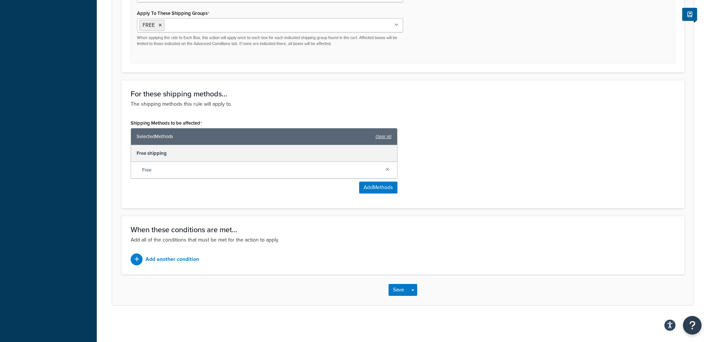
scroll to position [331, 0]
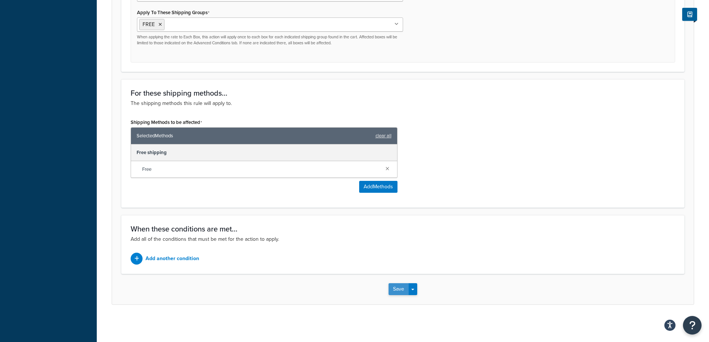
click at [399, 293] on button "Save" at bounding box center [399, 289] width 20 height 12
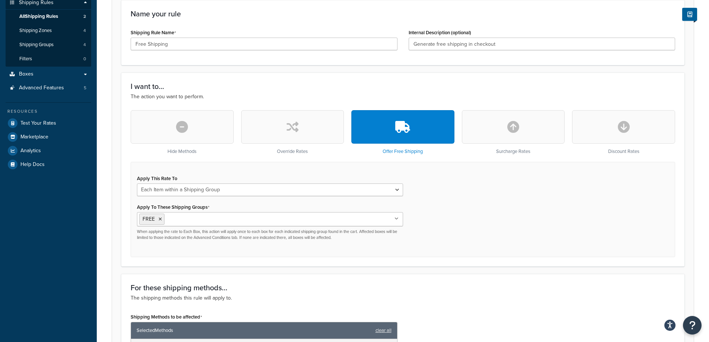
scroll to position [223, 0]
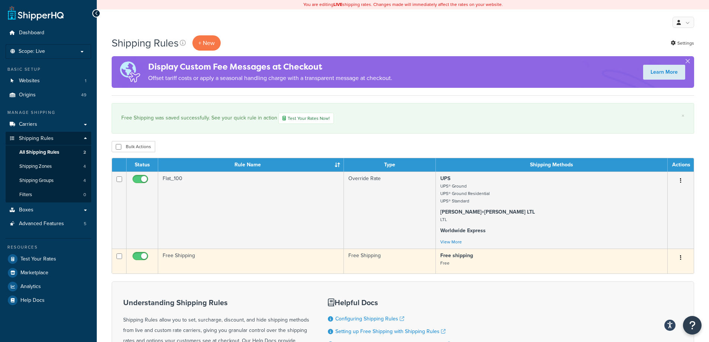
click at [310, 256] on td "Free Shipping" at bounding box center [251, 261] width 186 height 25
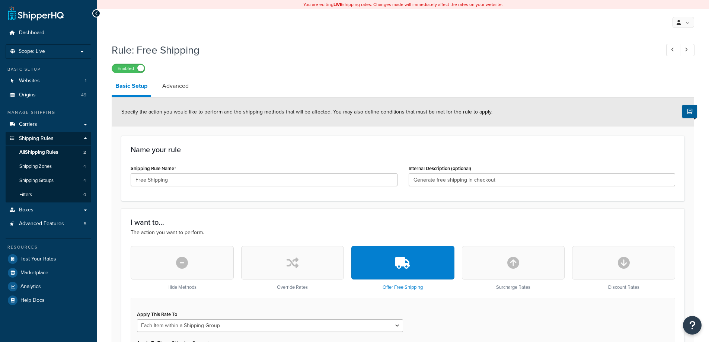
select select "ITEM"
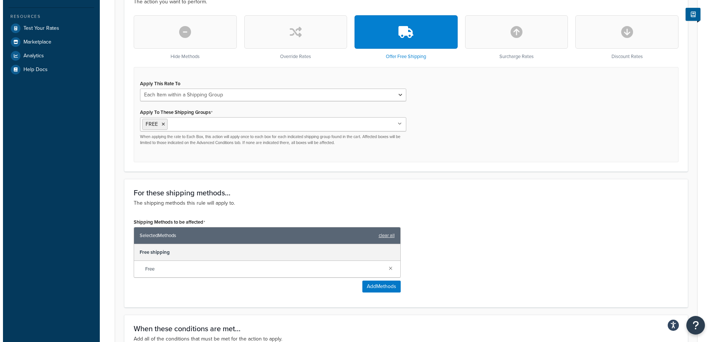
scroll to position [331, 0]
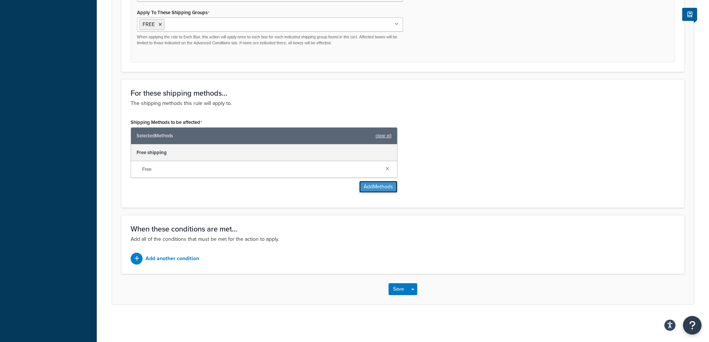
click at [368, 187] on button "Add Methods" at bounding box center [378, 187] width 38 height 12
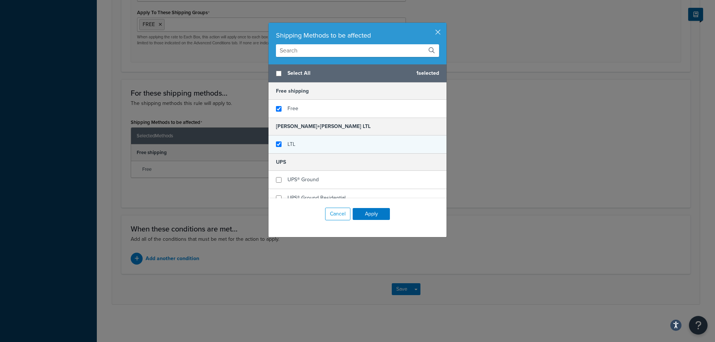
checkbox input "true"
click at [331, 145] on div "LTL" at bounding box center [357, 144] width 178 height 18
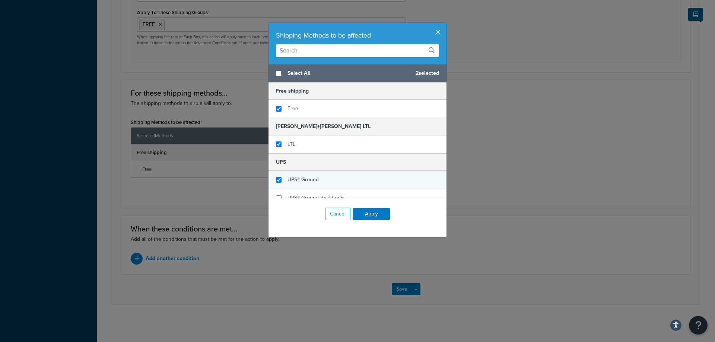
checkbox input "true"
click at [334, 180] on div "UPS® Ground" at bounding box center [357, 180] width 178 height 18
checkbox input "true"
click at [338, 192] on div "UPS® Ground Residential" at bounding box center [357, 198] width 178 height 18
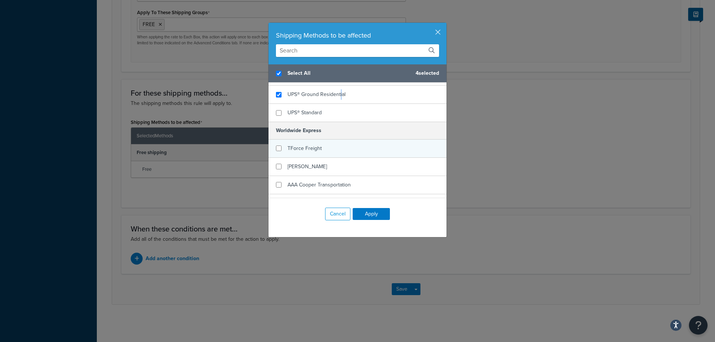
scroll to position [114, 0]
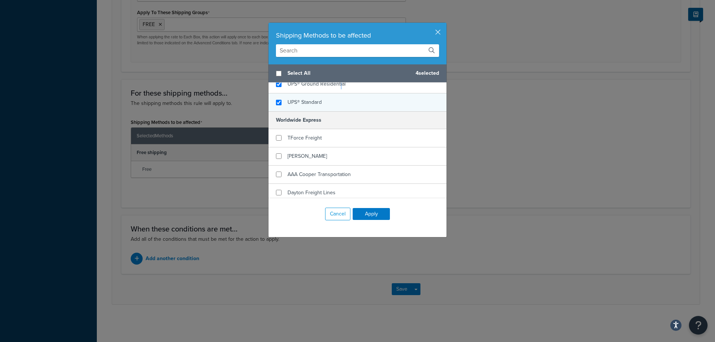
checkbox input "false"
checkbox input "true"
click at [354, 103] on div "UPS® Standard" at bounding box center [357, 102] width 178 height 18
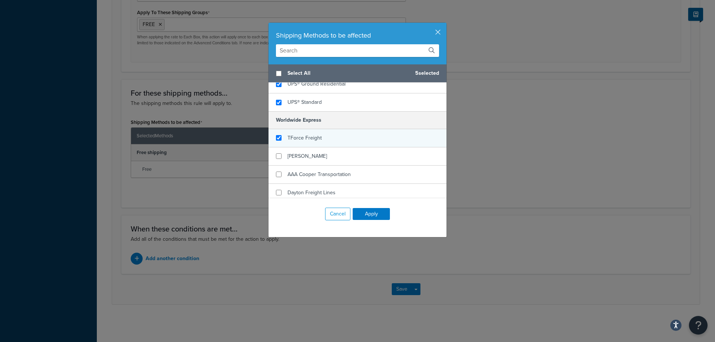
checkbox input "true"
click at [357, 141] on div "TForce Freight" at bounding box center [357, 138] width 178 height 18
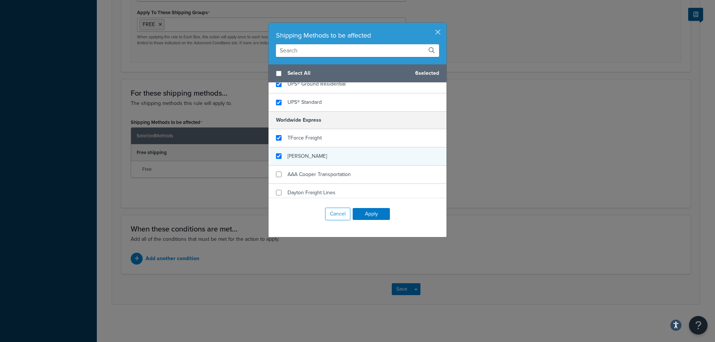
checkbox input "true"
drag, startPoint x: 360, startPoint y: 153, endPoint x: 361, endPoint y: 164, distance: 12.0
click at [360, 153] on div "[PERSON_NAME]" at bounding box center [357, 156] width 178 height 18
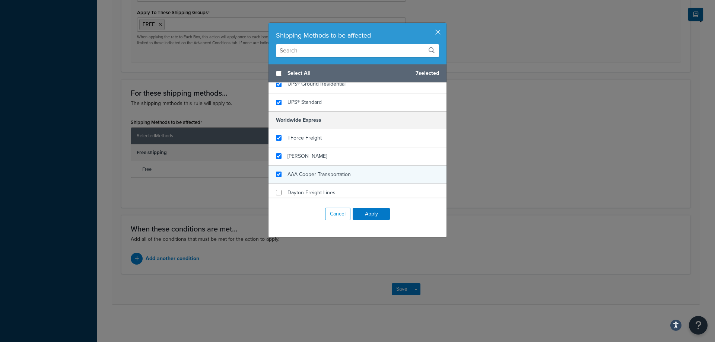
checkbox input "true"
drag, startPoint x: 361, startPoint y: 170, endPoint x: 361, endPoint y: 175, distance: 5.2
click at [361, 170] on div "AAA Cooper Transportation" at bounding box center [357, 175] width 178 height 18
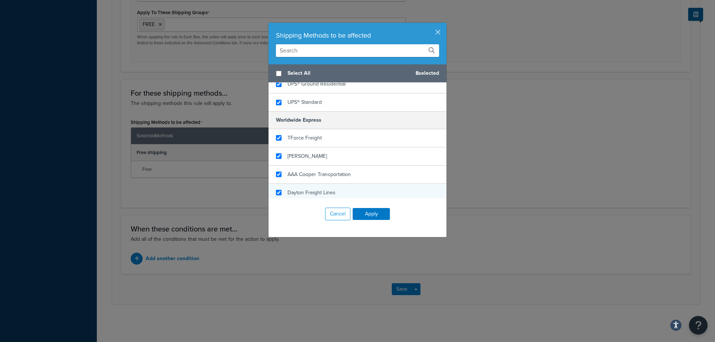
checkbox input "true"
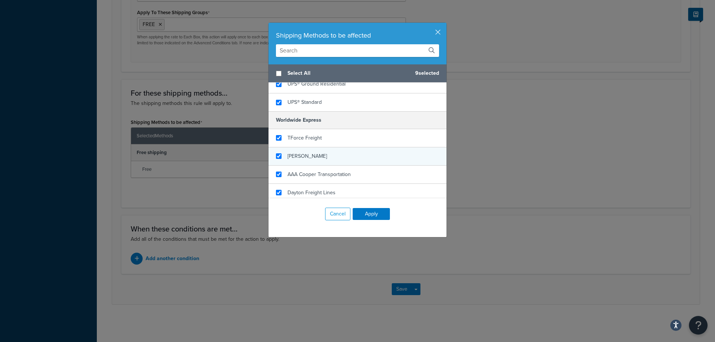
drag, startPoint x: 360, startPoint y: 189, endPoint x: 374, endPoint y: 159, distance: 33.6
click at [360, 189] on div "Dayton Freight Lines" at bounding box center [357, 193] width 178 height 18
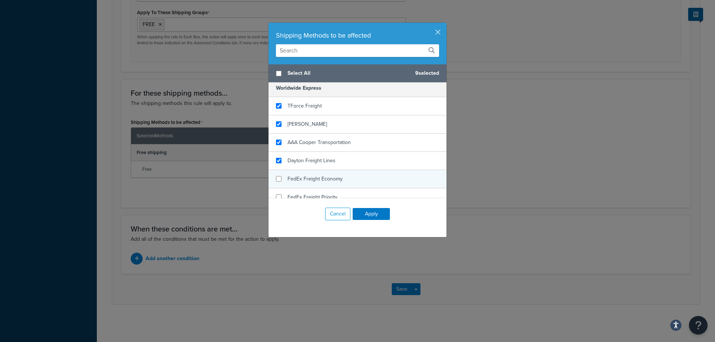
scroll to position [188, 0]
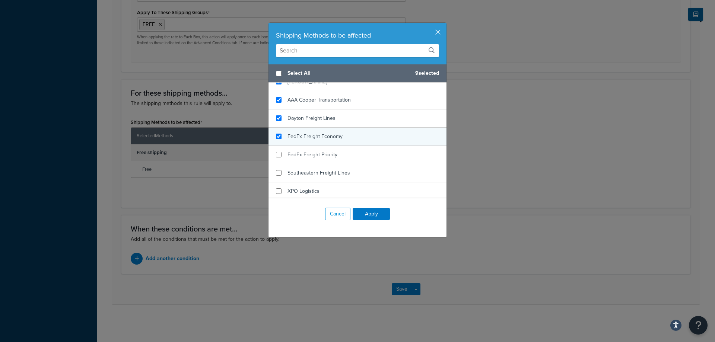
checkbox input "true"
click at [371, 130] on div "FedEx Freight Economy" at bounding box center [357, 137] width 178 height 18
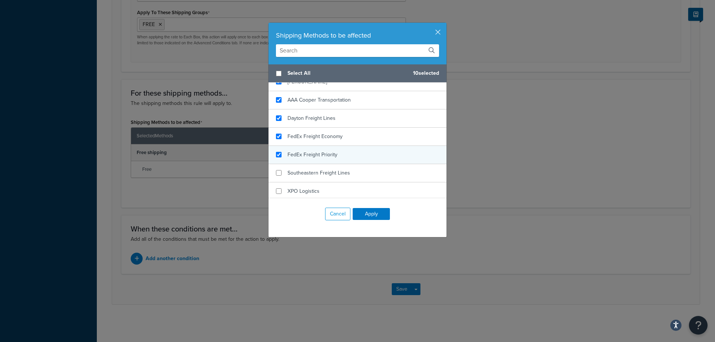
checkbox input "true"
click at [377, 149] on div "FedEx Freight Priority" at bounding box center [357, 155] width 178 height 18
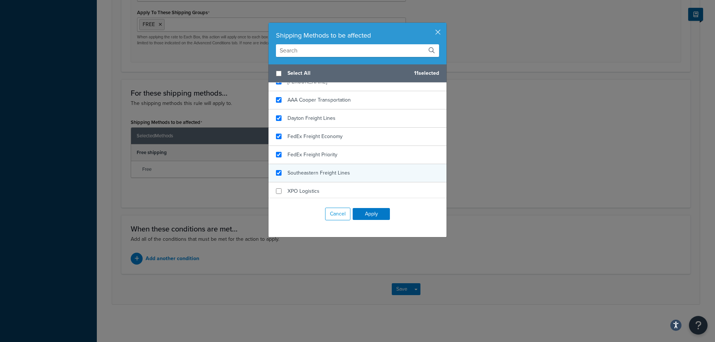
checkbox input "true"
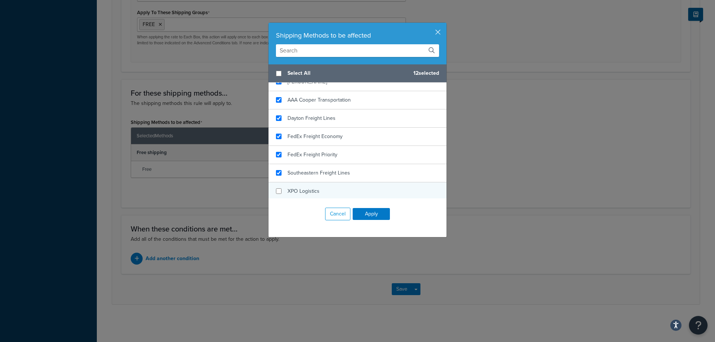
drag, startPoint x: 379, startPoint y: 175, endPoint x: 377, endPoint y: 184, distance: 8.8
click at [379, 176] on div "Southeastern Freight Lines" at bounding box center [357, 173] width 178 height 18
checkbox input "true"
click at [376, 188] on div "XPO Logistics" at bounding box center [357, 191] width 178 height 18
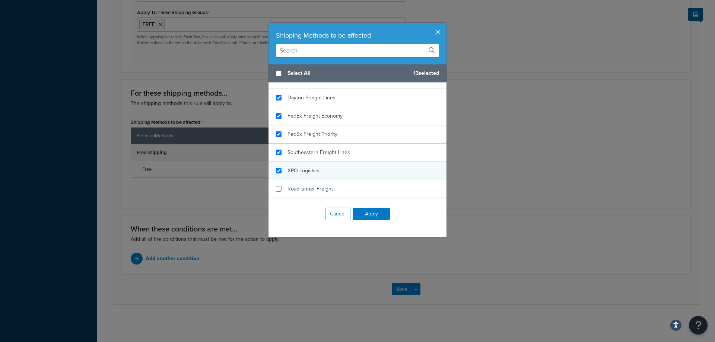
scroll to position [226, 0]
checkbox input "true"
click at [383, 169] on div "Roadrunner Freight" at bounding box center [357, 172] width 178 height 18
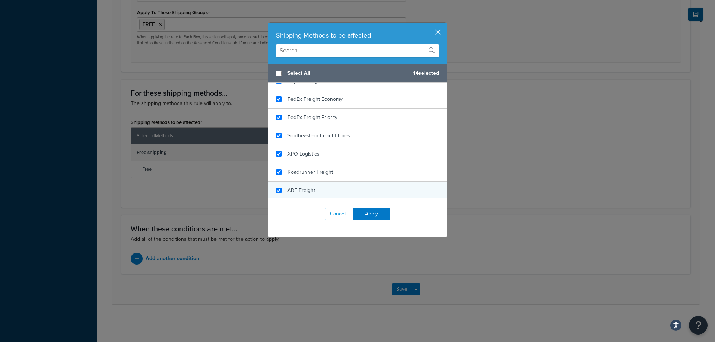
checkbox input "true"
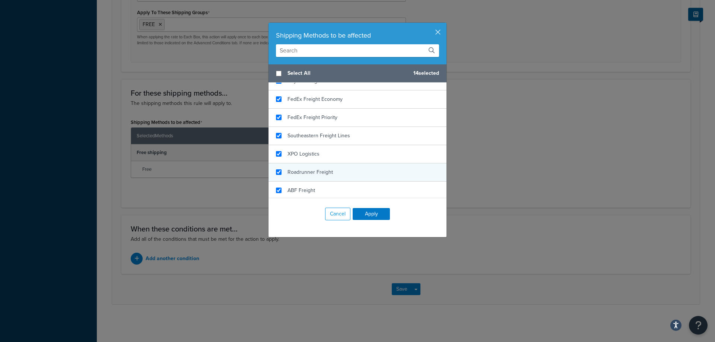
drag, startPoint x: 382, startPoint y: 185, endPoint x: 386, endPoint y: 171, distance: 14.1
click at [382, 185] on div "ABF Freight" at bounding box center [357, 191] width 178 height 18
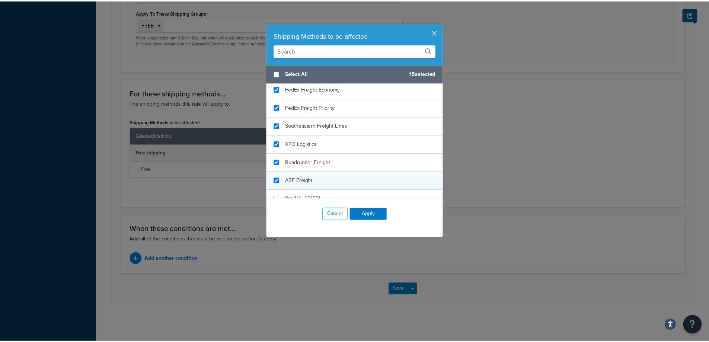
scroll to position [245, 0]
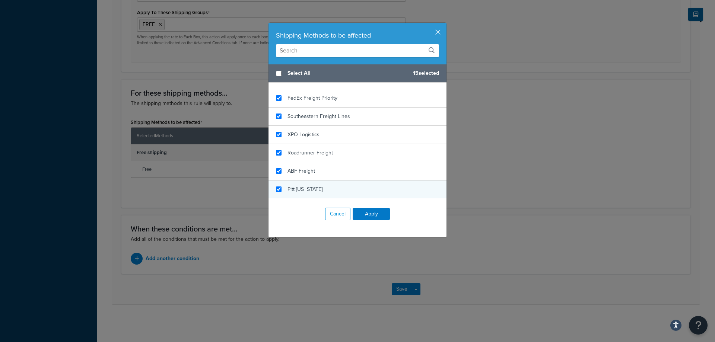
checkbox input "true"
click at [386, 190] on div "Pitt [US_STATE]" at bounding box center [357, 189] width 178 height 18
click at [373, 210] on button "Apply" at bounding box center [370, 214] width 37 height 12
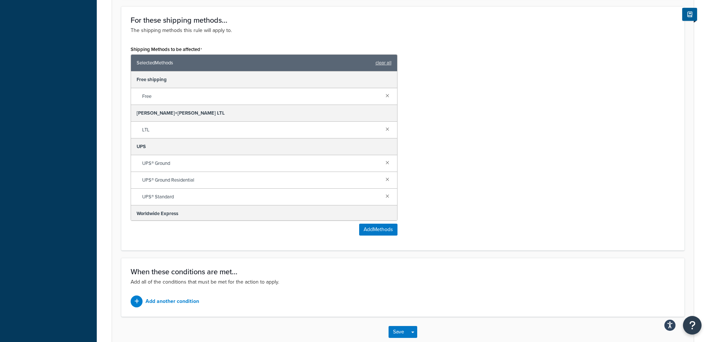
scroll to position [447, 0]
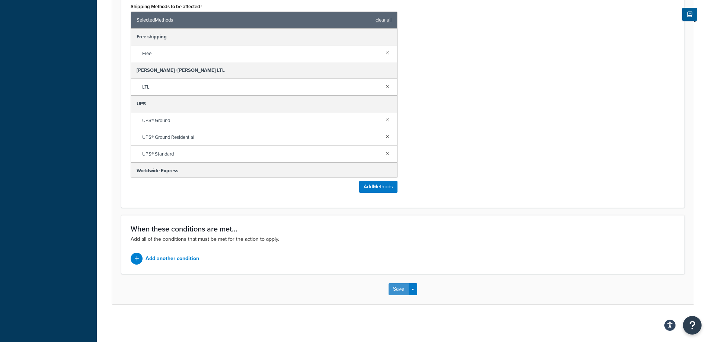
click at [402, 285] on button "Save" at bounding box center [399, 289] width 20 height 12
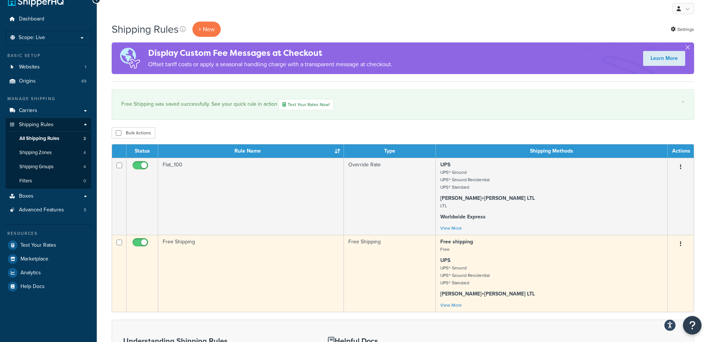
scroll to position [37, 0]
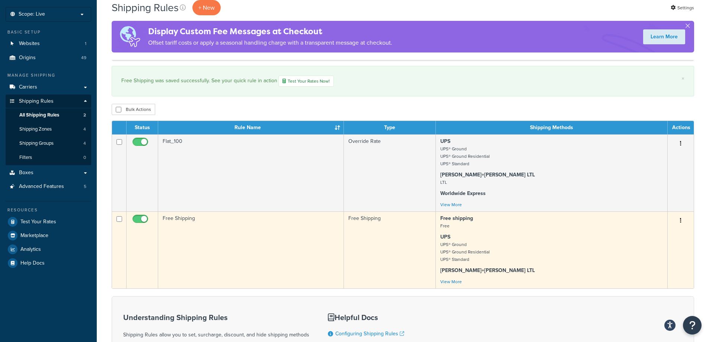
click at [228, 248] on td "Free Shipping" at bounding box center [251, 249] width 186 height 77
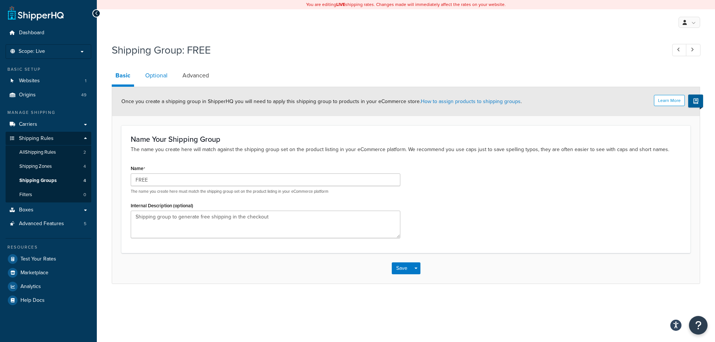
click at [150, 75] on link "Optional" at bounding box center [156, 76] width 30 height 18
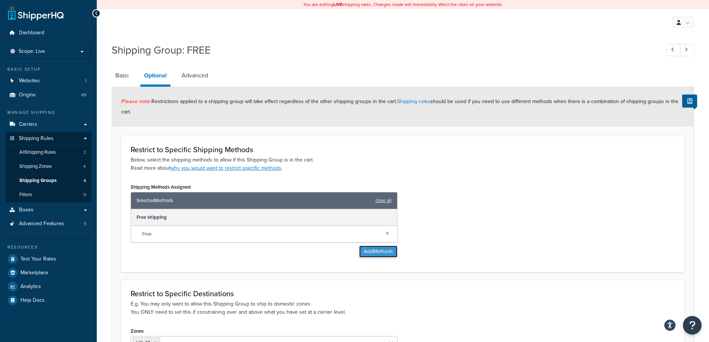
click at [378, 250] on button "Add Methods" at bounding box center [378, 252] width 38 height 12
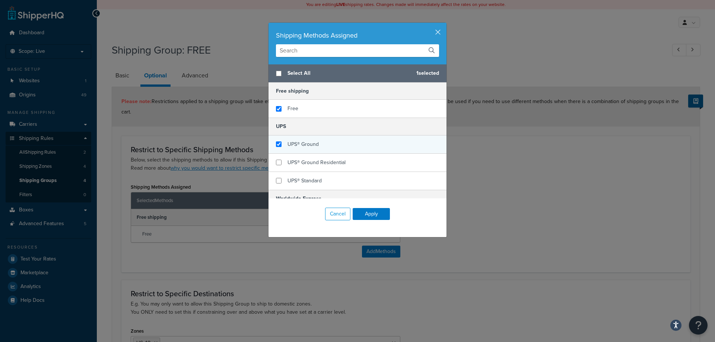
checkbox input "true"
click at [314, 144] on span "UPS® Ground" at bounding box center [302, 144] width 31 height 8
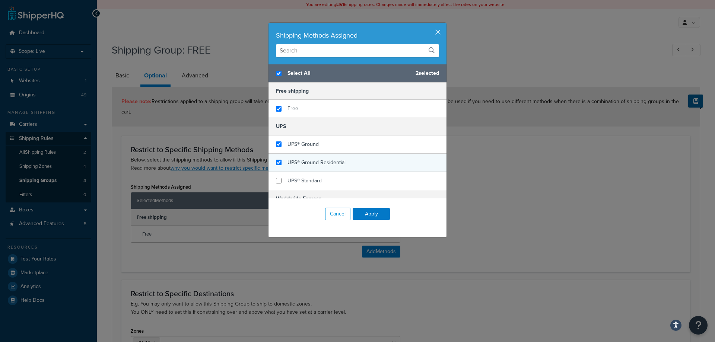
checkbox input "true"
click at [319, 162] on span "UPS® Ground Residential" at bounding box center [316, 163] width 58 height 8
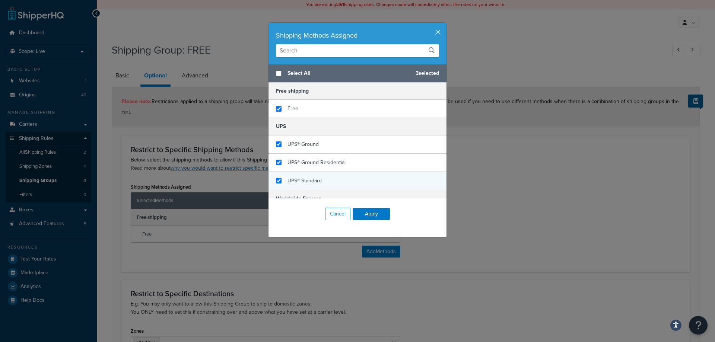
checkbox input "false"
checkbox input "true"
click at [317, 177] on span "UPS® Standard" at bounding box center [304, 181] width 34 height 8
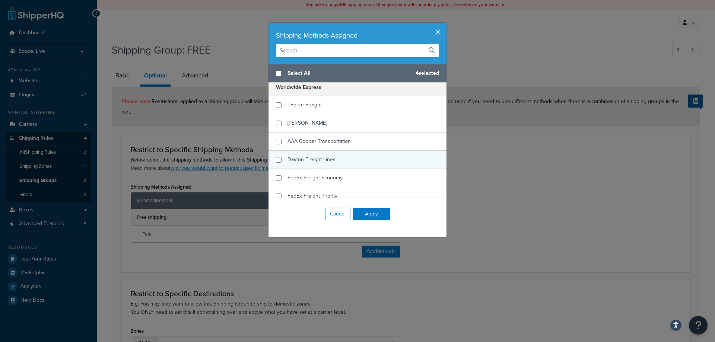
scroll to position [112, 0]
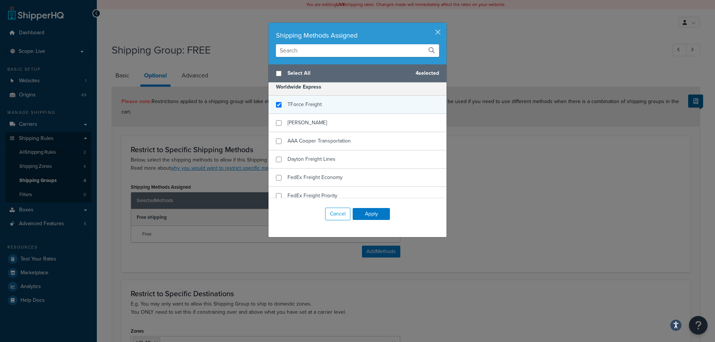
checkbox input "true"
click at [312, 108] on span "TForce Freight" at bounding box center [304, 104] width 34 height 8
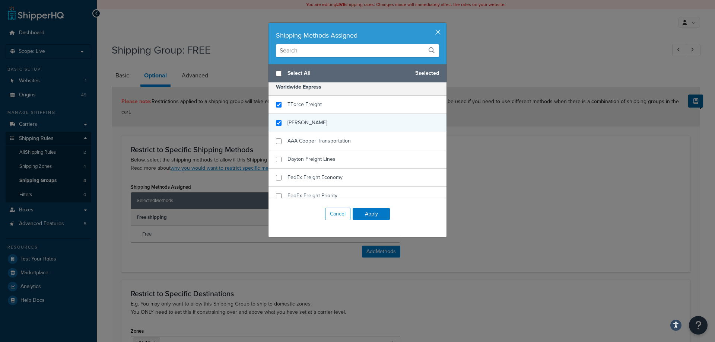
checkbox input "true"
drag, startPoint x: 314, startPoint y: 128, endPoint x: 322, endPoint y: 144, distance: 17.8
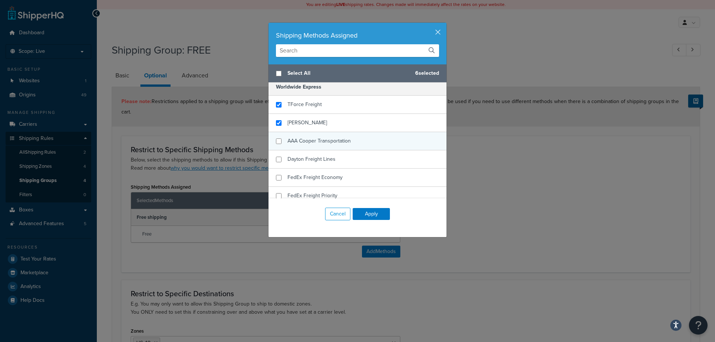
click at [315, 128] on div "[PERSON_NAME]" at bounding box center [357, 123] width 178 height 18
checkbox input "true"
click at [322, 144] on span "AAA Cooper Transportation" at bounding box center [318, 141] width 63 height 8
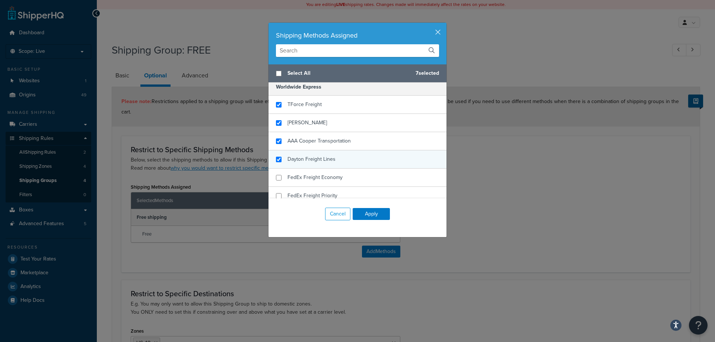
checkbox input "true"
click at [280, 157] on div "Dayton Freight Lines" at bounding box center [357, 159] width 178 height 18
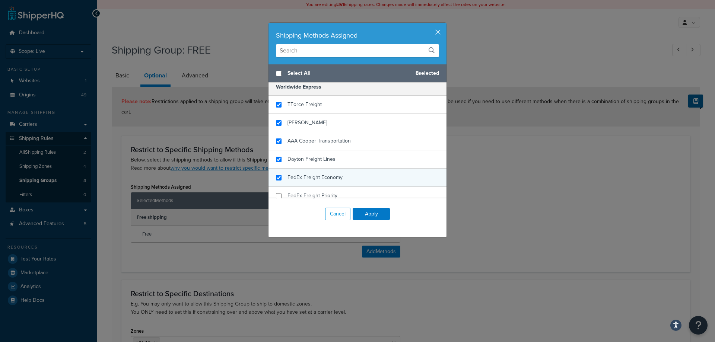
checkbox input "true"
drag, startPoint x: 284, startPoint y: 173, endPoint x: 287, endPoint y: 186, distance: 13.2
click at [287, 173] on div "FedEx Freight Economy" at bounding box center [314, 177] width 55 height 10
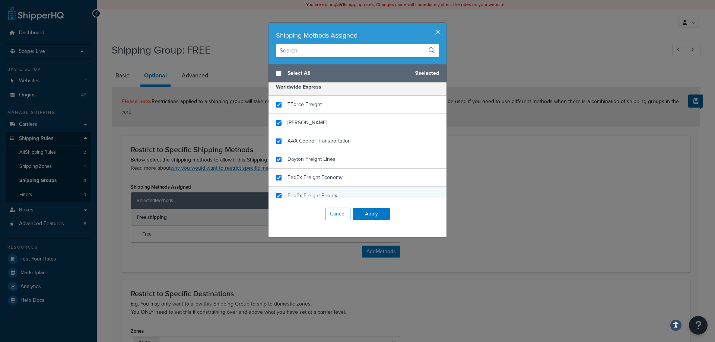
checkbox input "true"
click at [287, 192] on div "FedEx Freight Priority" at bounding box center [312, 196] width 50 height 10
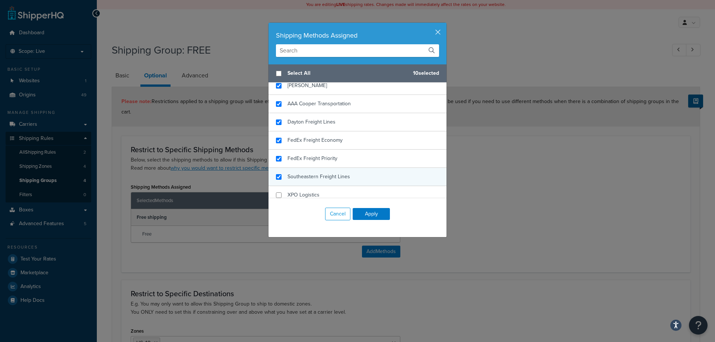
checkbox input "true"
click at [306, 176] on span "Southeastern Freight Lines" at bounding box center [318, 177] width 63 height 8
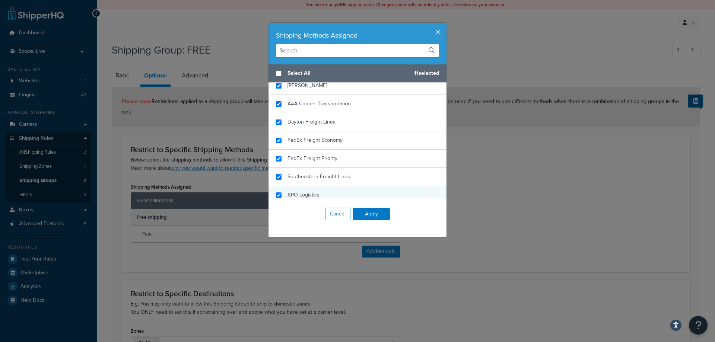
checkbox input "true"
click at [303, 191] on div "XPO Logistics" at bounding box center [303, 195] width 32 height 10
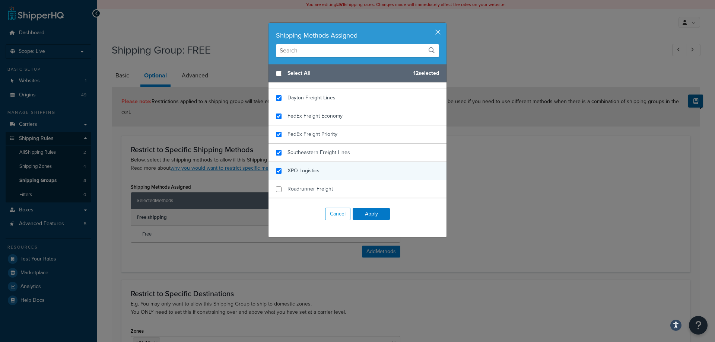
scroll to position [186, 0]
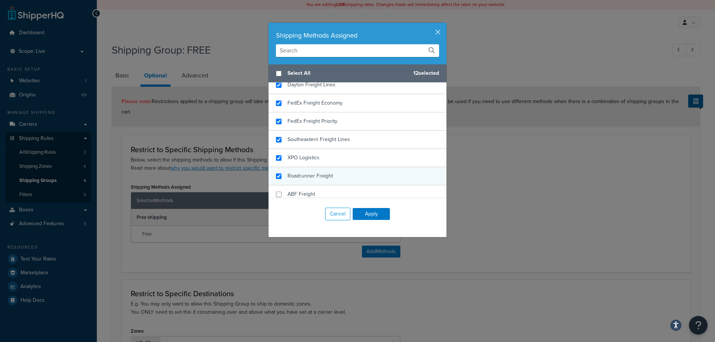
checkbox input "true"
click at [314, 174] on span "Roadrunner Freight" at bounding box center [309, 176] width 45 height 8
checkbox input "true"
drag, startPoint x: 310, startPoint y: 194, endPoint x: 318, endPoint y: 182, distance: 14.9
click at [311, 194] on span "ABF Freight" at bounding box center [301, 194] width 28 height 8
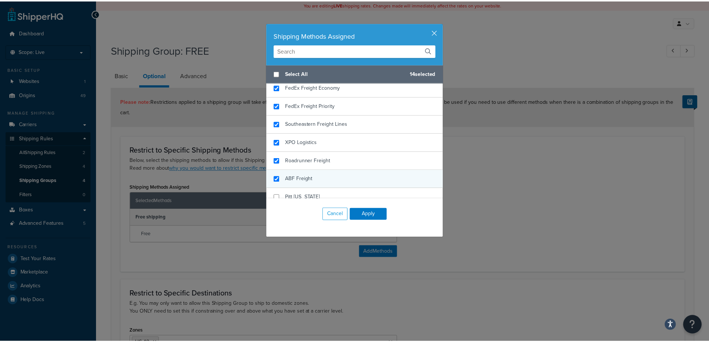
scroll to position [209, 0]
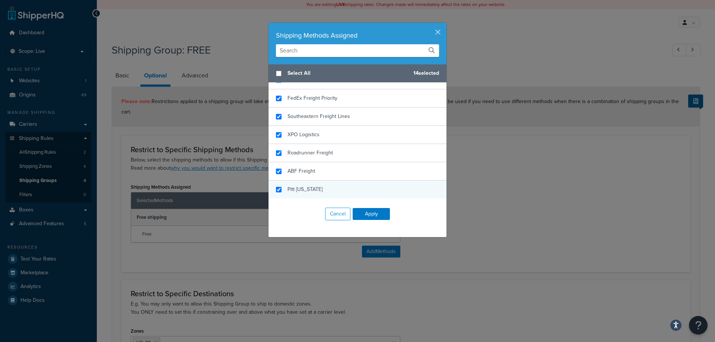
checkbox input "true"
drag, startPoint x: 322, startPoint y: 188, endPoint x: 335, endPoint y: 196, distance: 15.5
click at [322, 188] on div "Pitt [US_STATE]" at bounding box center [357, 189] width 178 height 18
click at [357, 211] on button "Apply" at bounding box center [370, 214] width 37 height 12
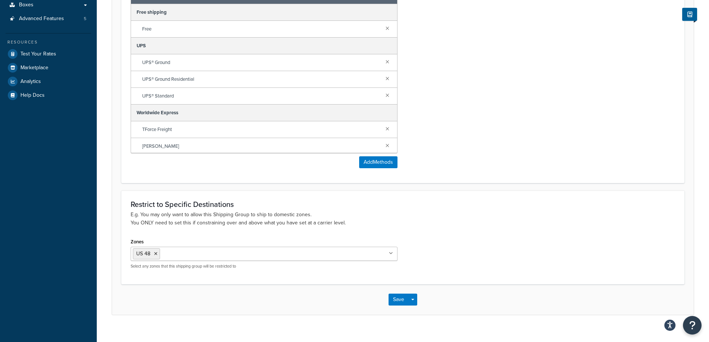
scroll to position [216, 0]
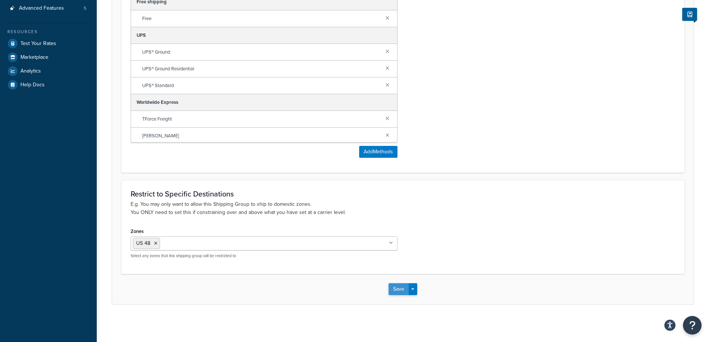
click at [398, 288] on button "Save" at bounding box center [399, 289] width 20 height 12
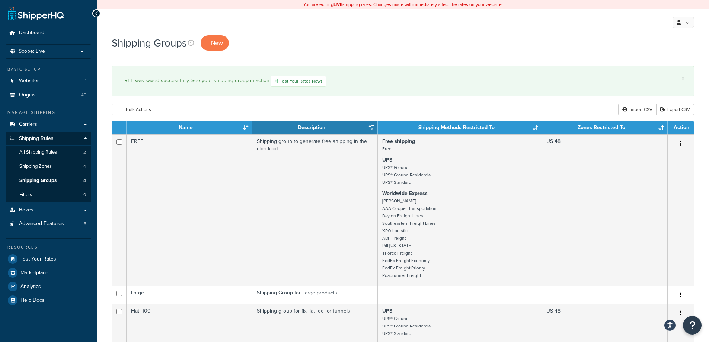
drag, startPoint x: 405, startPoint y: 41, endPoint x: 306, endPoint y: 1, distance: 107.3
click at [405, 40] on div "Shipping Groups + New" at bounding box center [403, 42] width 582 height 15
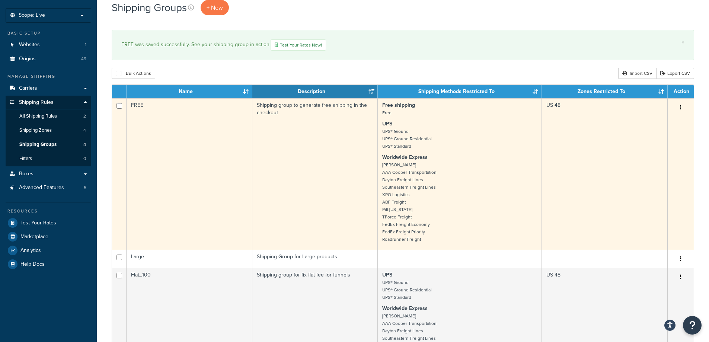
scroll to position [37, 0]
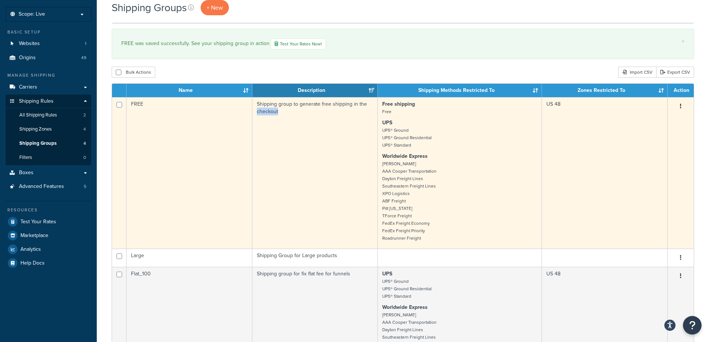
drag, startPoint x: 286, startPoint y: 119, endPoint x: 255, endPoint y: 109, distance: 33.3
click at [255, 109] on td "Shipping group to generate free shipping in the checkout" at bounding box center [315, 172] width 126 height 151
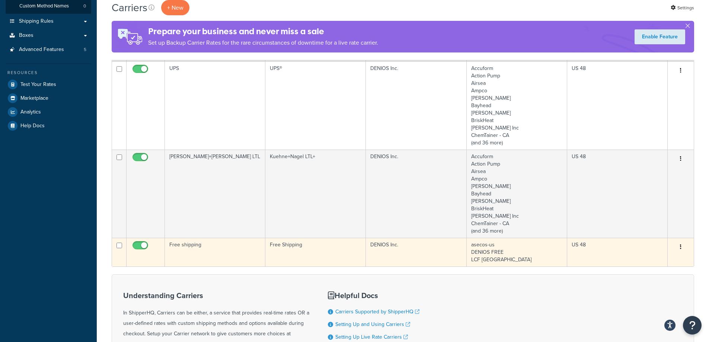
scroll to position [223, 0]
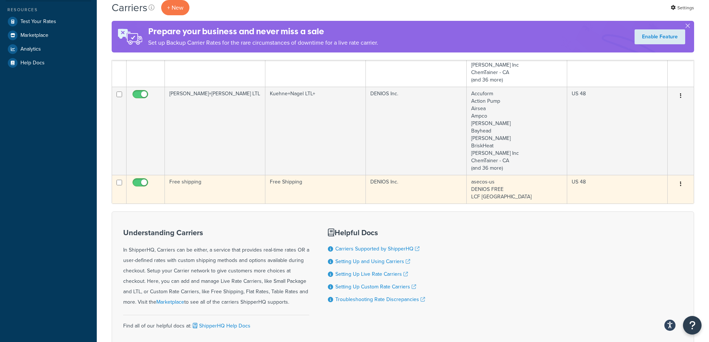
click at [448, 189] on td "DENIOS Inc." at bounding box center [416, 189] width 100 height 29
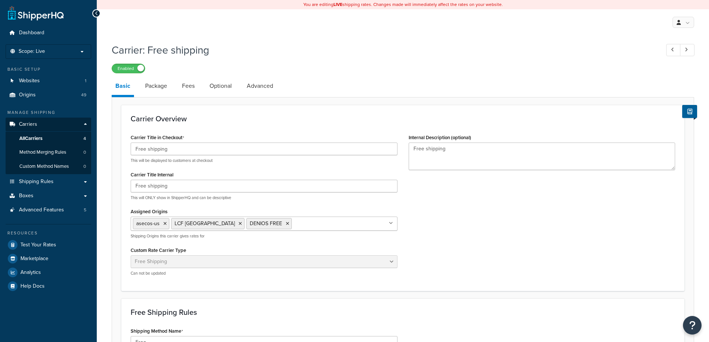
select select "free"
drag, startPoint x: 131, startPoint y: 137, endPoint x: 279, endPoint y: 174, distance: 152.8
click at [184, 137] on label "Carrier Title in Checkout" at bounding box center [158, 138] width 54 height 6
click at [184, 143] on input "Free shipping" at bounding box center [264, 149] width 267 height 13
click at [461, 228] on div "Carrier Title in Checkout Free shipping This will be displayed to customers at …" at bounding box center [403, 207] width 556 height 150
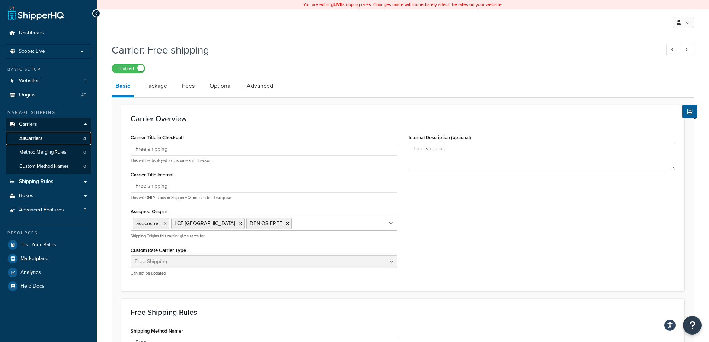
click at [29, 138] on span "All Carriers" at bounding box center [30, 138] width 23 height 6
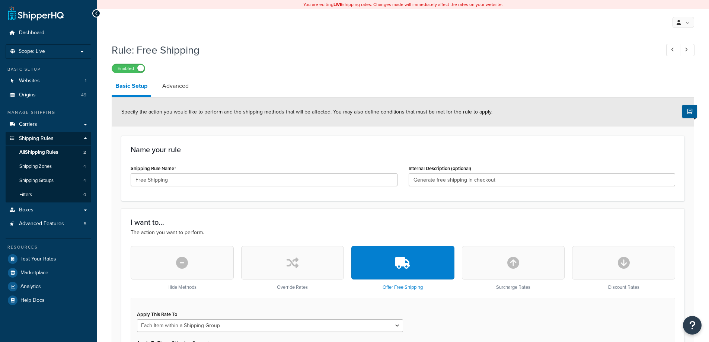
select select "ITEM"
click at [188, 88] on link "Advanced" at bounding box center [176, 86] width 34 height 18
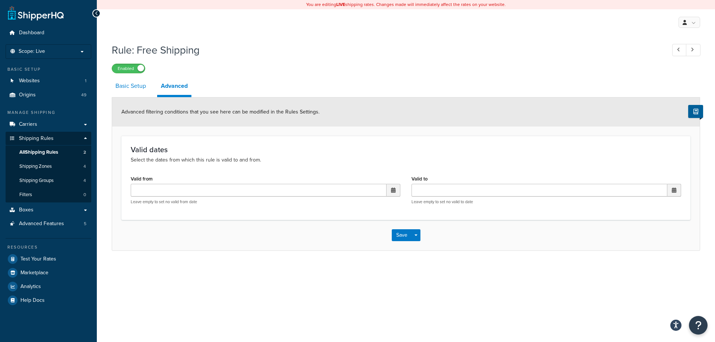
click at [143, 90] on link "Basic Setup" at bounding box center [131, 86] width 38 height 18
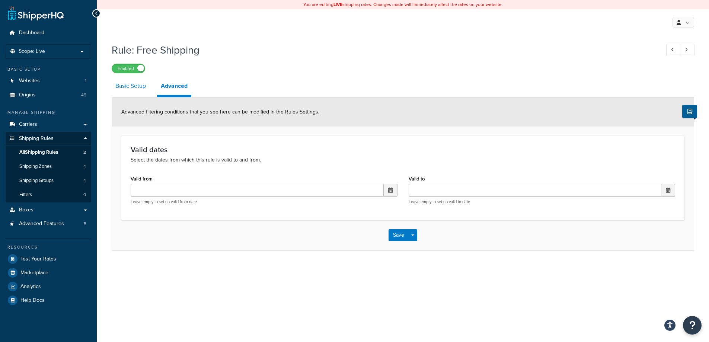
select select "ITEM"
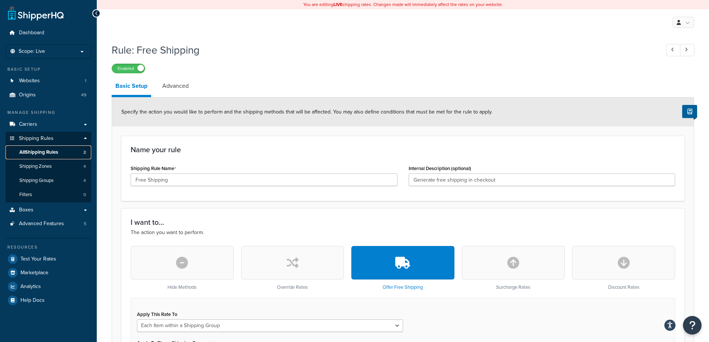
click at [41, 154] on span "All Shipping Rules" at bounding box center [38, 152] width 39 height 6
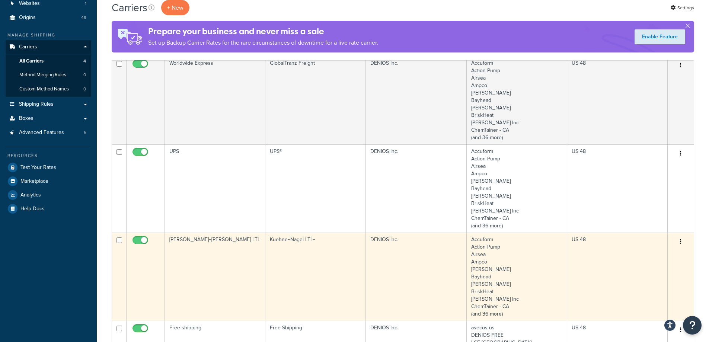
scroll to position [186, 0]
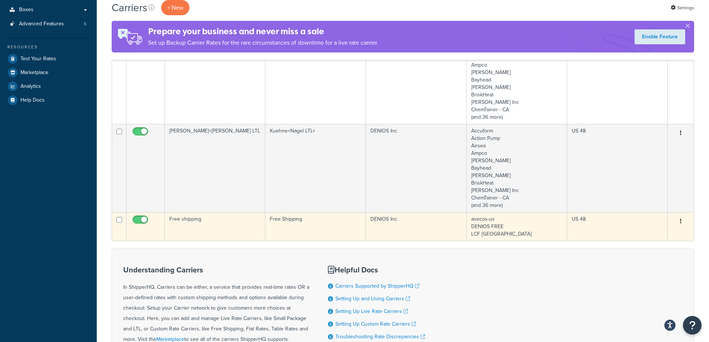
click at [230, 224] on td "Free shipping" at bounding box center [215, 226] width 100 height 29
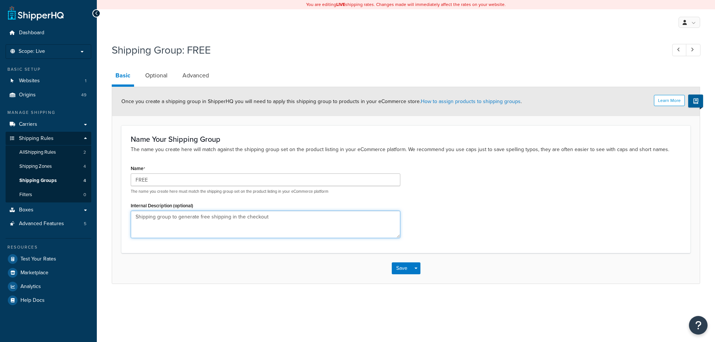
click at [251, 217] on textarea "Shipping group to generate free shipping in the checkout" at bounding box center [265, 225] width 269 height 28
click at [252, 217] on textarea "Shipping group to generate free shipping in the checkout" at bounding box center [265, 225] width 269 height 28
click at [252, 215] on textarea "Shipping group to generate free shipping in the checkout" at bounding box center [265, 225] width 269 height 28
drag, startPoint x: 280, startPoint y: 221, endPoint x: 129, endPoint y: 179, distance: 156.5
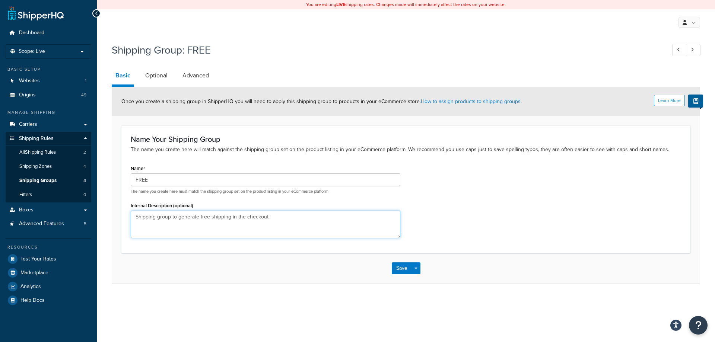
click at [129, 179] on div "Name FREE The name you create here must match the shipping group set on the pro…" at bounding box center [265, 203] width 281 height 80
click at [159, 76] on link "Optional" at bounding box center [156, 76] width 30 height 18
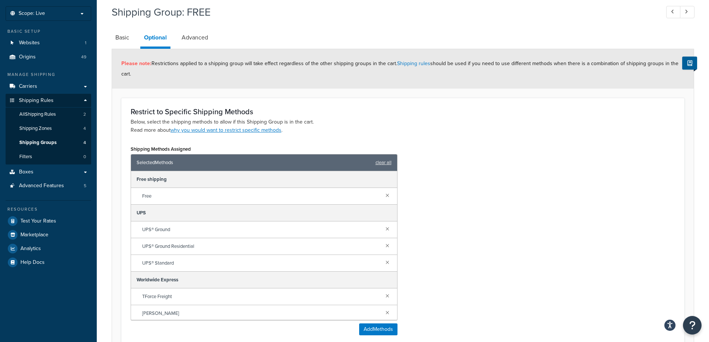
scroll to position [37, 0]
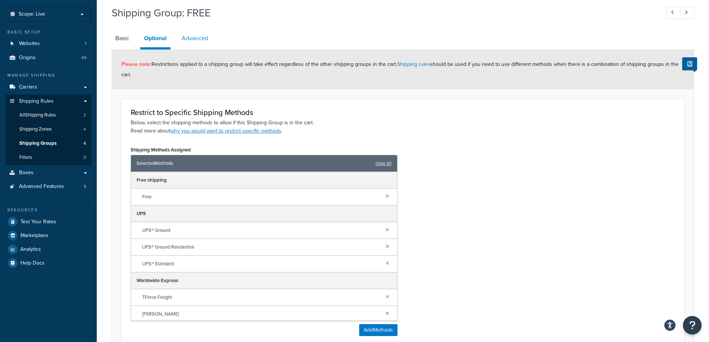
click at [208, 38] on link "Advanced" at bounding box center [195, 38] width 34 height 18
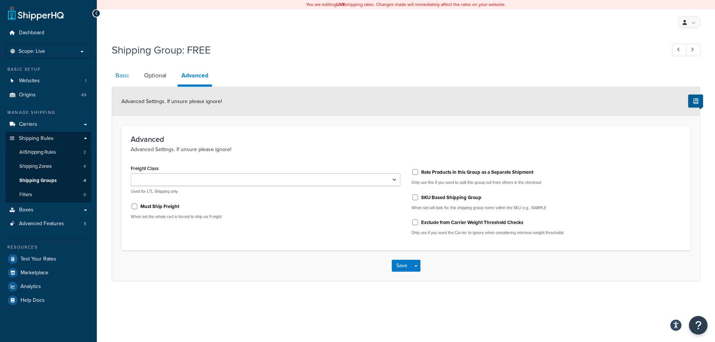
click at [125, 78] on link "Basic" at bounding box center [122, 76] width 21 height 18
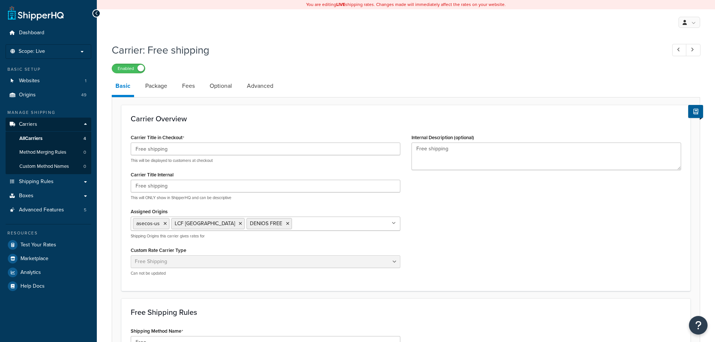
select select "free"
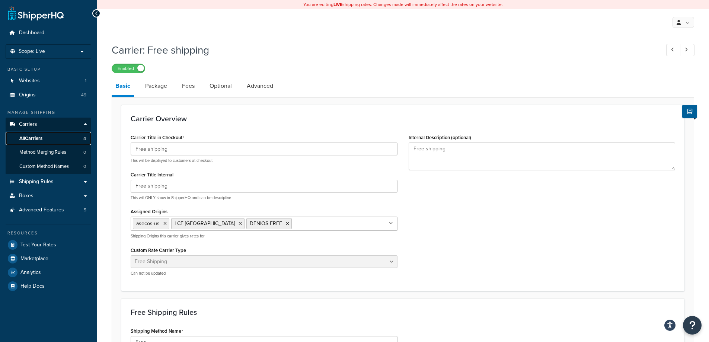
click at [36, 137] on span "All Carriers" at bounding box center [30, 138] width 23 height 6
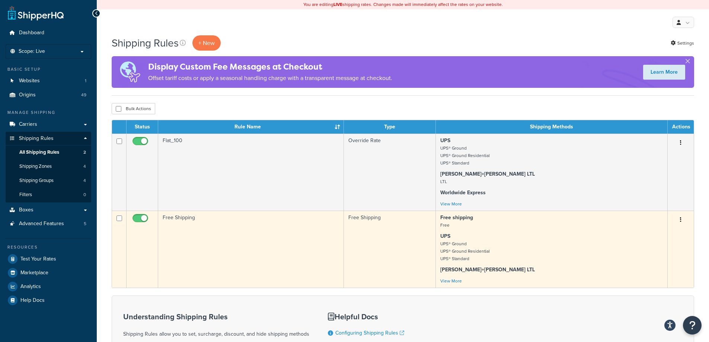
click at [295, 250] on td "Free Shipping" at bounding box center [251, 249] width 186 height 77
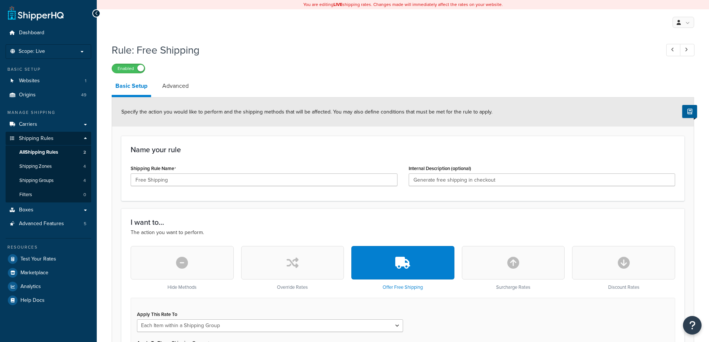
select select "ITEM"
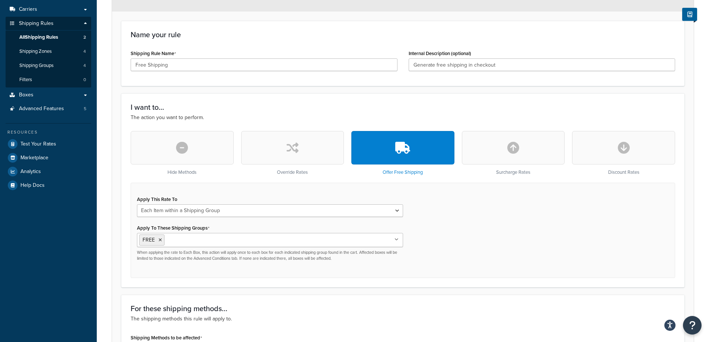
scroll to position [38, 0]
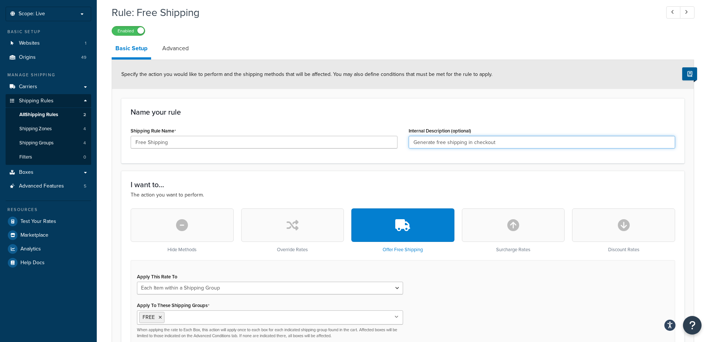
click at [474, 144] on input "Generate free shipping in checkout" at bounding box center [542, 142] width 267 height 13
